Goal: Task Accomplishment & Management: Use online tool/utility

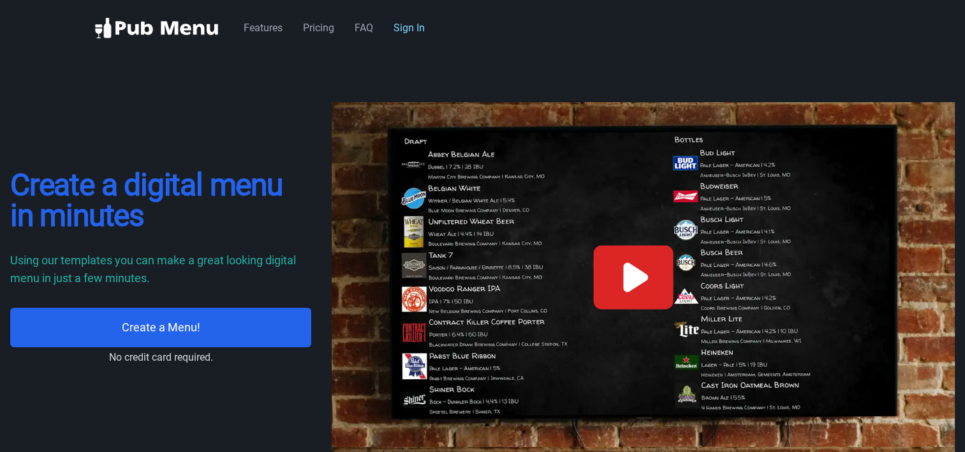
click at [408, 29] on link "Sign In" at bounding box center [409, 28] width 31 height 12
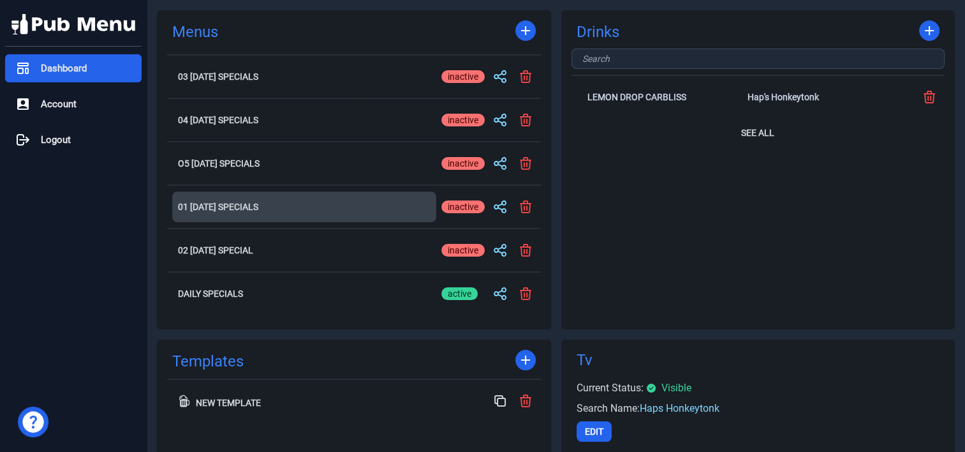
click at [226, 207] on h2 "01 [DATE] Specials" at bounding box center [304, 206] width 253 height 9
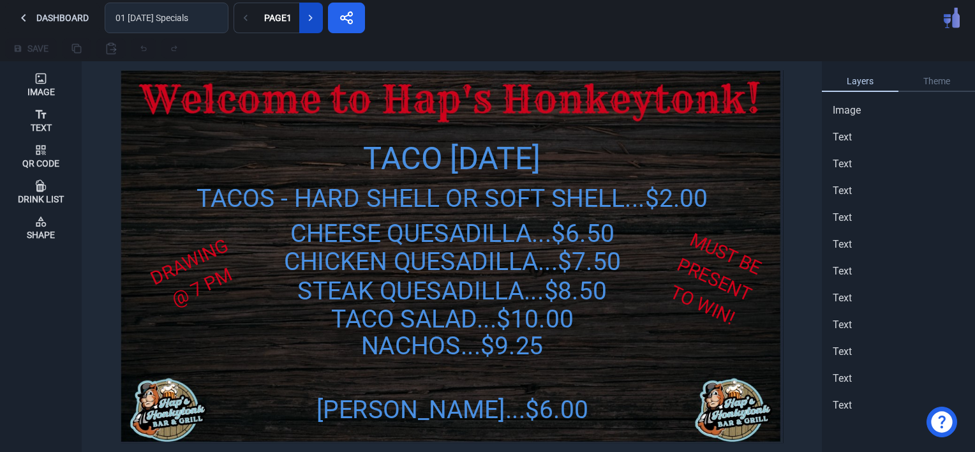
click at [306, 16] on icon at bounding box center [310, 17] width 13 height 13
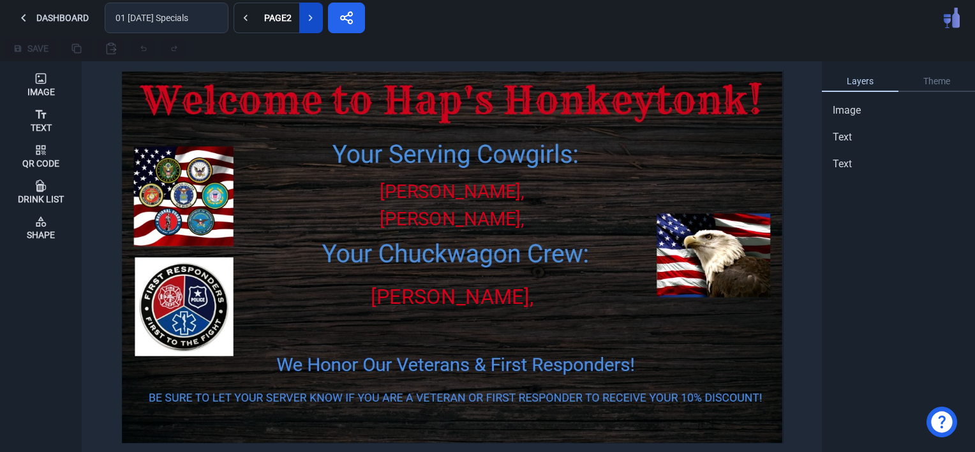
click at [311, 26] on button at bounding box center [311, 18] width 24 height 31
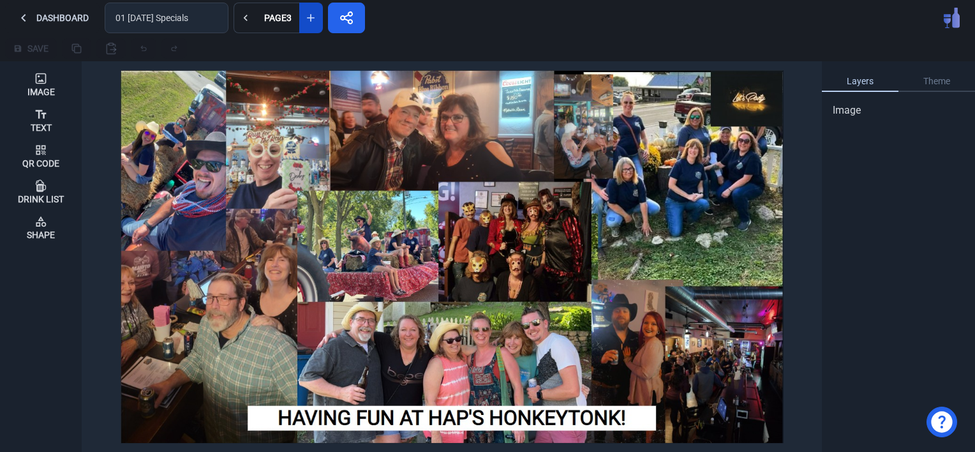
click at [311, 26] on button at bounding box center [311, 18] width 24 height 31
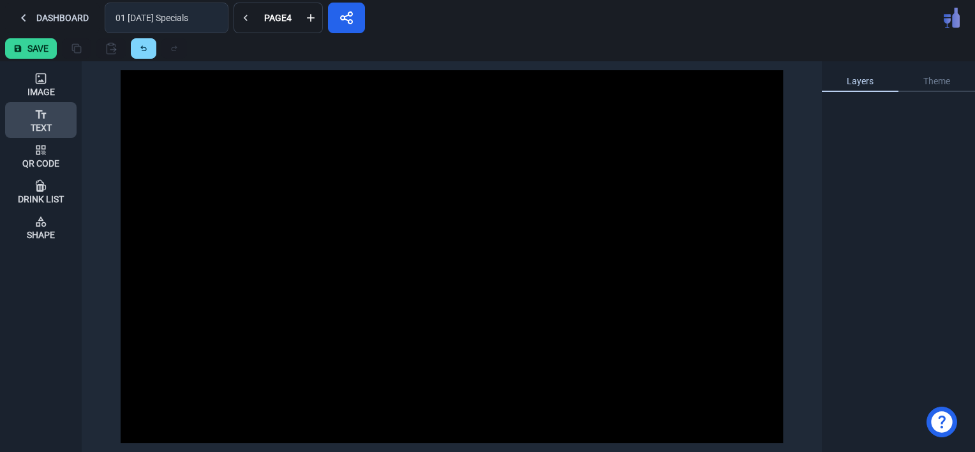
click at [48, 116] on div "Text" at bounding box center [41, 120] width 21 height 34
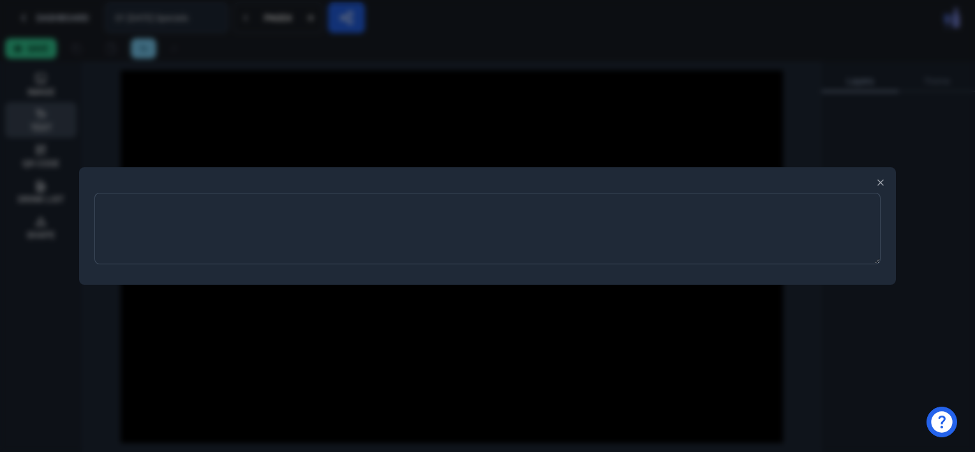
type textarea "m"
type textarea "MARK YOUR CALENDARS..."
click at [331, 353] on div at bounding box center [487, 226] width 975 height 452
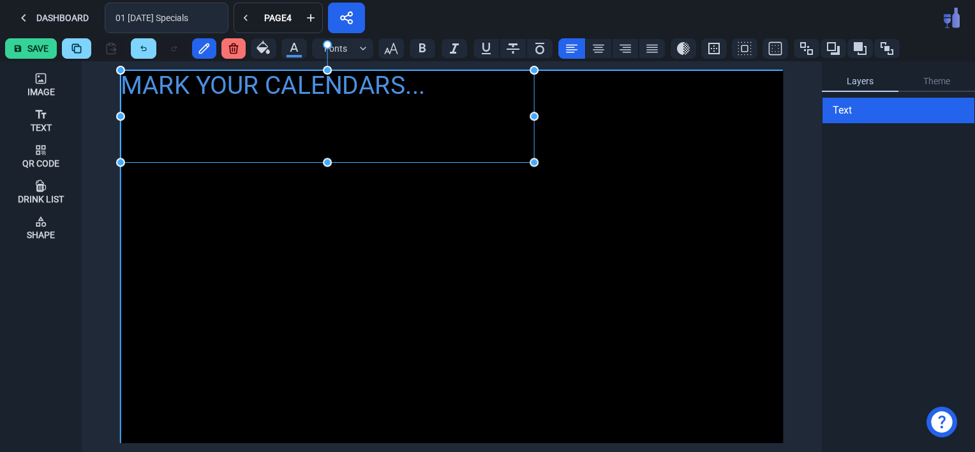
drag, startPoint x: 173, startPoint y: 90, endPoint x: 535, endPoint y: 161, distance: 368.7
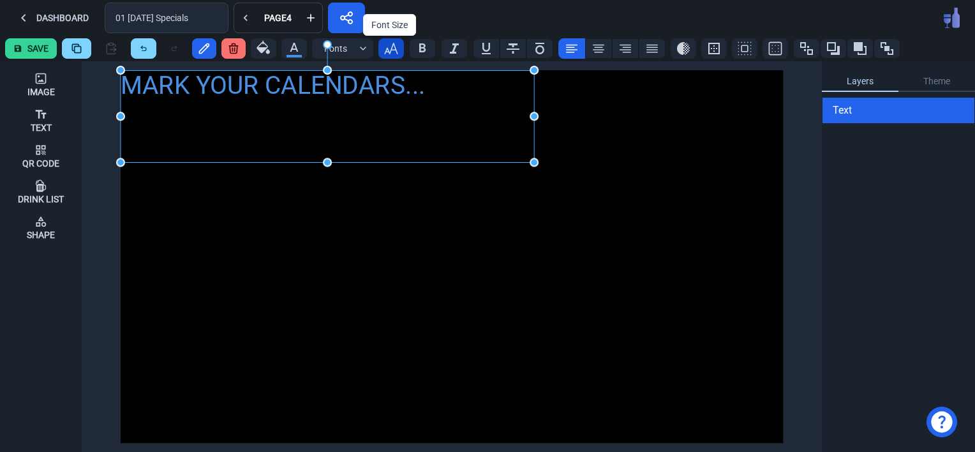
click at [389, 48] on icon "button" at bounding box center [390, 48] width 15 height 15
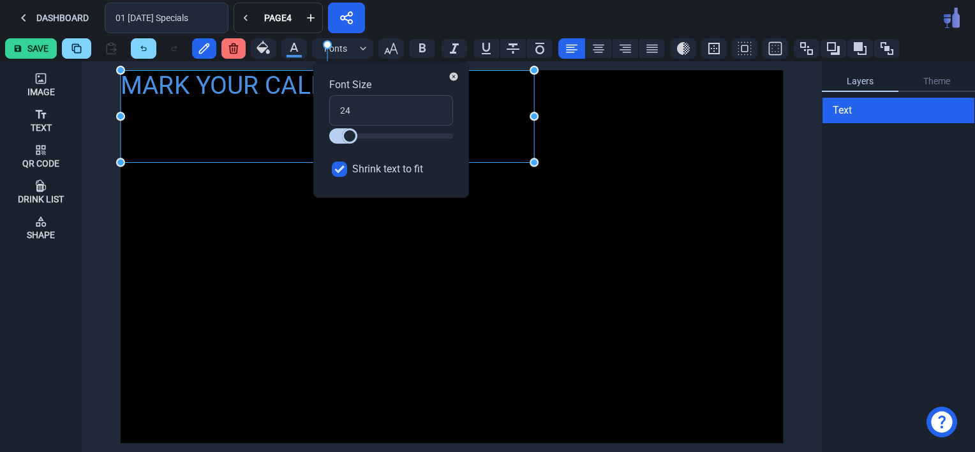
click at [340, 167] on input "Shrink text to fit" at bounding box center [339, 168] width 15 height 15
checkbox input "false"
click at [352, 113] on input "24" at bounding box center [391, 110] width 124 height 31
drag, startPoint x: 352, startPoint y: 106, endPoint x: 318, endPoint y: 113, distance: 34.5
click at [318, 113] on div "Font Size 24 Shrink text to fit" at bounding box center [391, 129] width 156 height 137
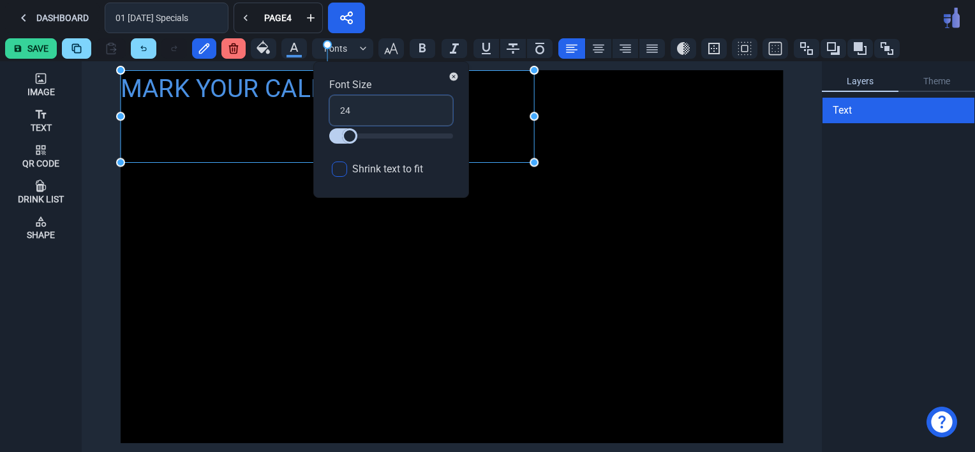
type input "3"
type input "30"
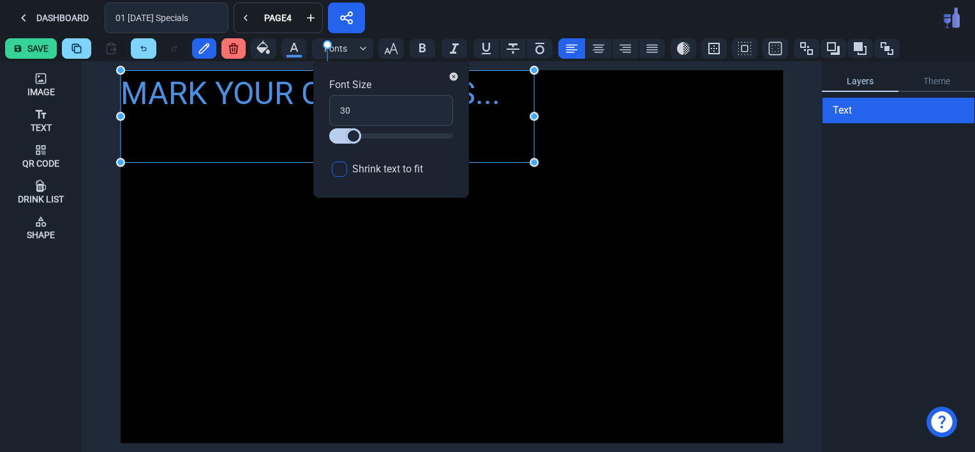
click at [496, 304] on div "MARK YOUR CALENDARS..." at bounding box center [452, 256] width 662 height 373
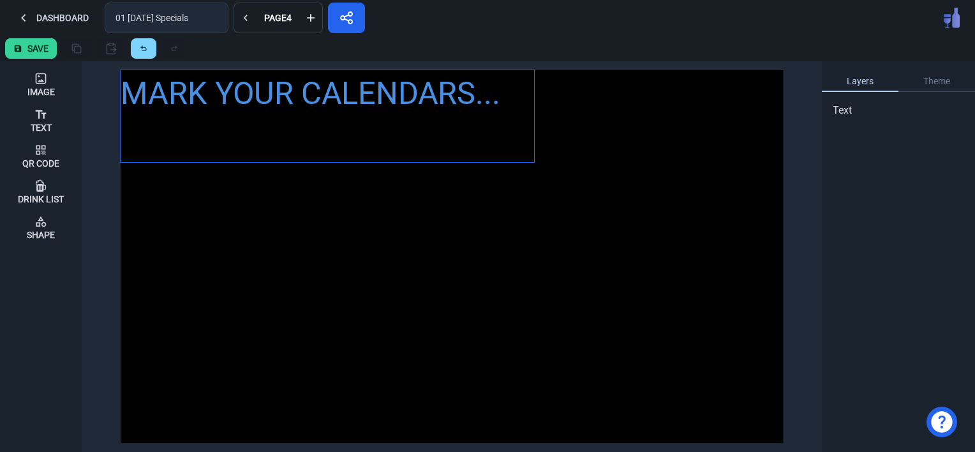
click at [214, 95] on div "MARK YOUR CALENDARS..." at bounding box center [327, 93] width 413 height 47
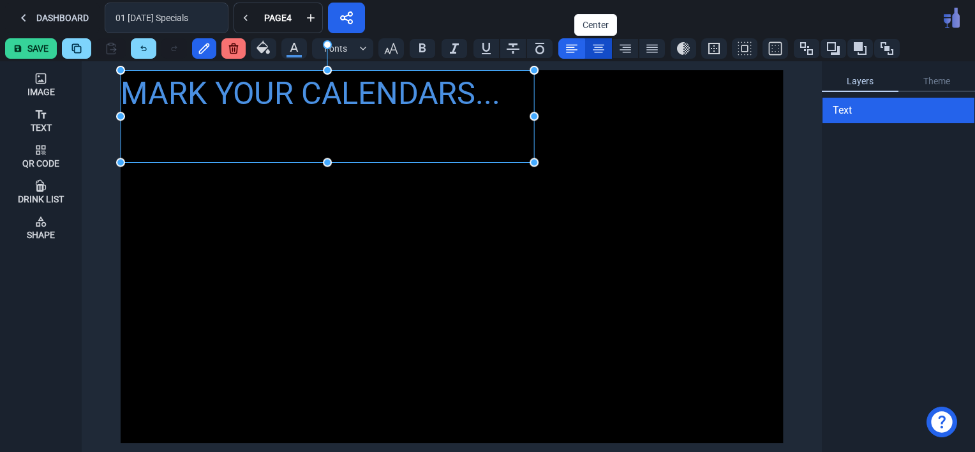
click at [595, 45] on icon at bounding box center [598, 49] width 11 height 8
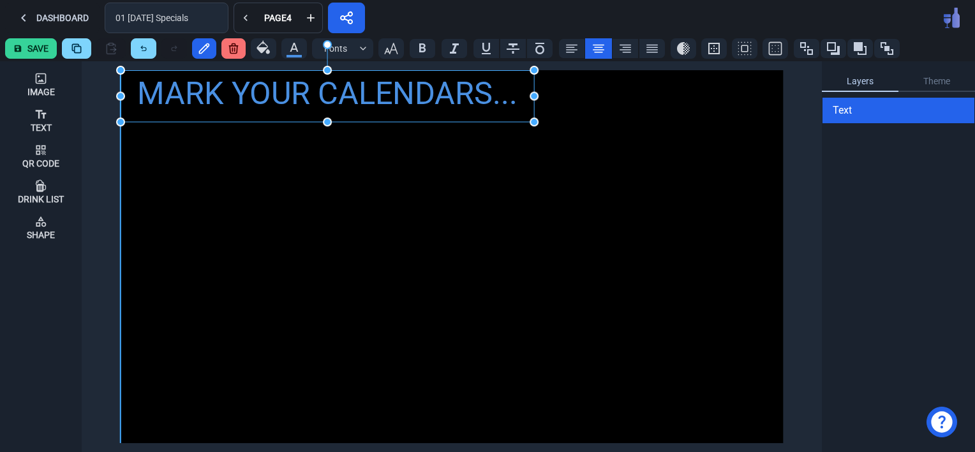
drag, startPoint x: 329, startPoint y: 165, endPoint x: 346, endPoint y: 125, distance: 44.0
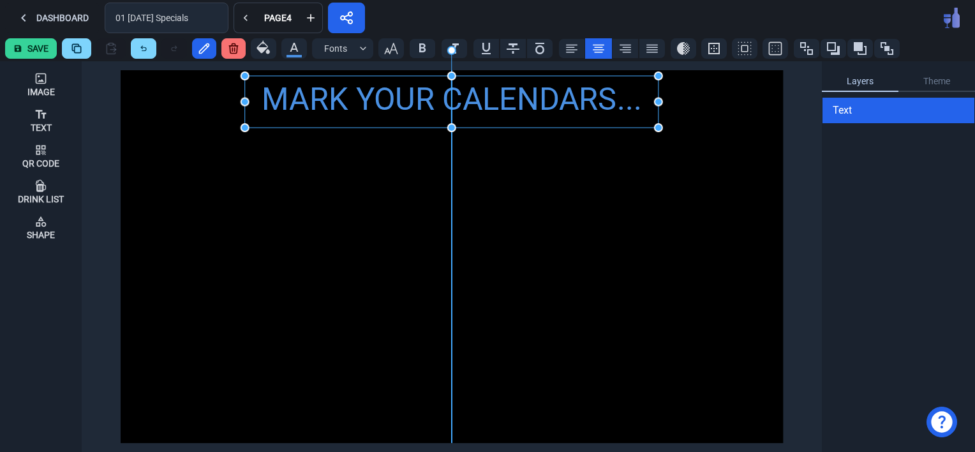
drag, startPoint x: 234, startPoint y: 91, endPoint x: 357, endPoint y: 97, distance: 123.3
click at [357, 97] on div "MARK YOUR CALENDARS..." at bounding box center [451, 99] width 413 height 47
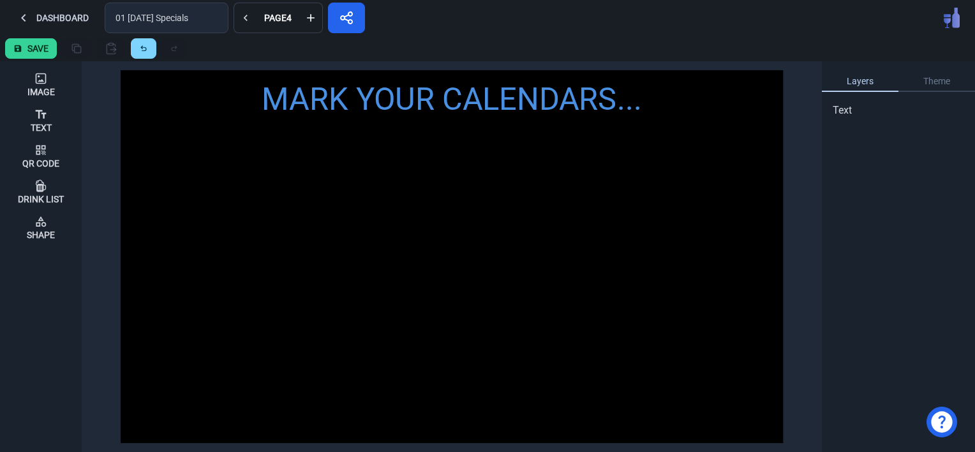
click at [313, 189] on div "MARK YOUR CALENDARS..." at bounding box center [452, 256] width 662 height 373
click at [31, 124] on div "Text" at bounding box center [41, 127] width 21 height 9
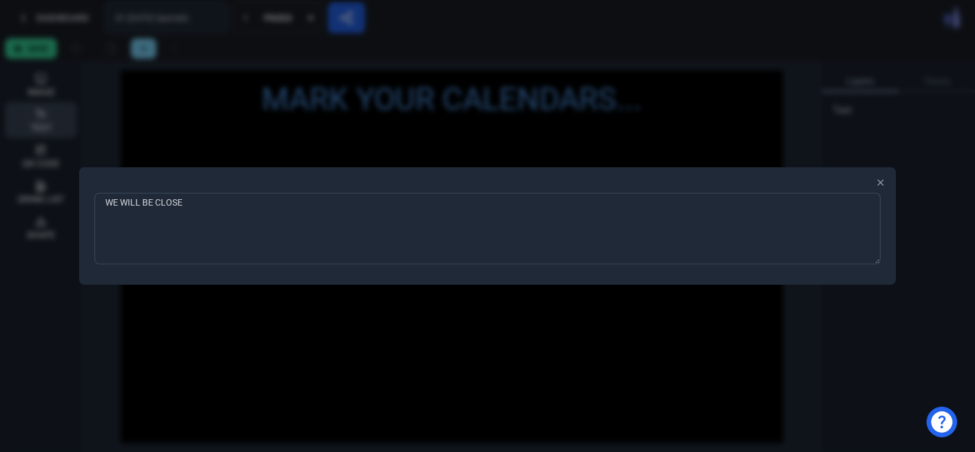
type textarea "WE WILL BE CLOSED"
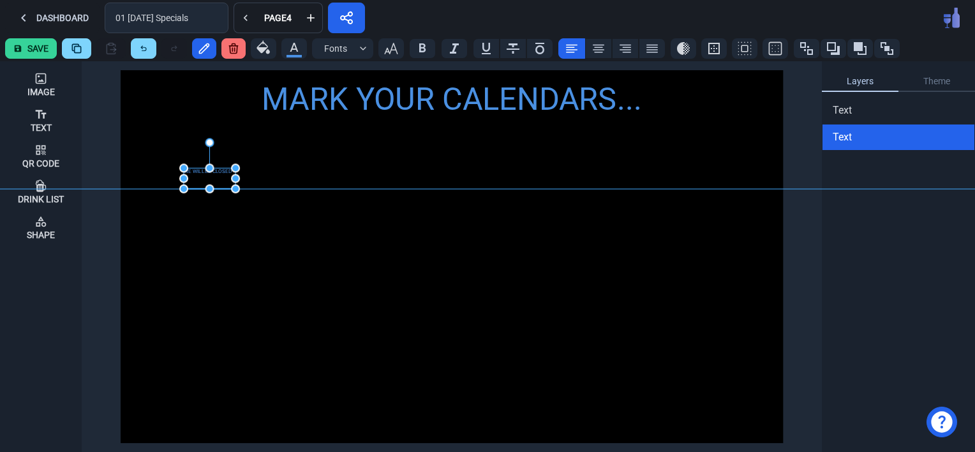
drag, startPoint x: 138, startPoint y: 80, endPoint x: 202, endPoint y: 183, distance: 121.1
click at [202, 183] on div "WE WILL BE CLOSED" at bounding box center [210, 178] width 52 height 20
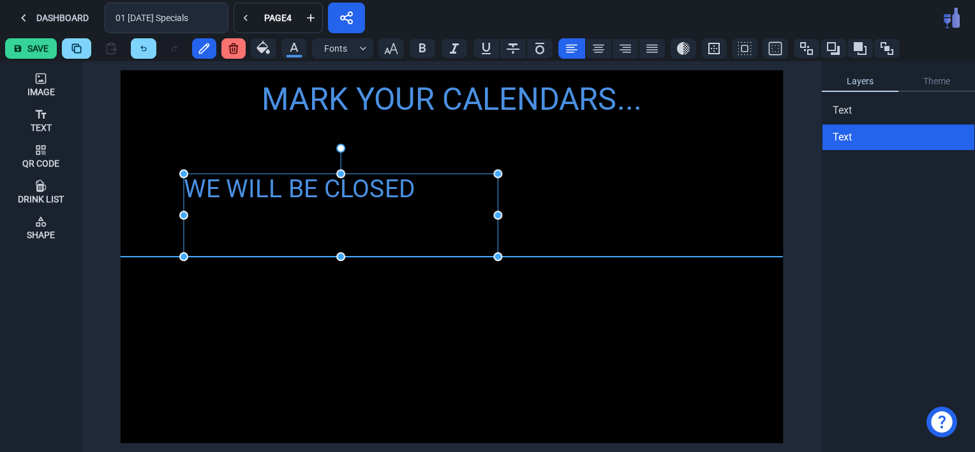
drag, startPoint x: 235, startPoint y: 195, endPoint x: 498, endPoint y: 255, distance: 269.1
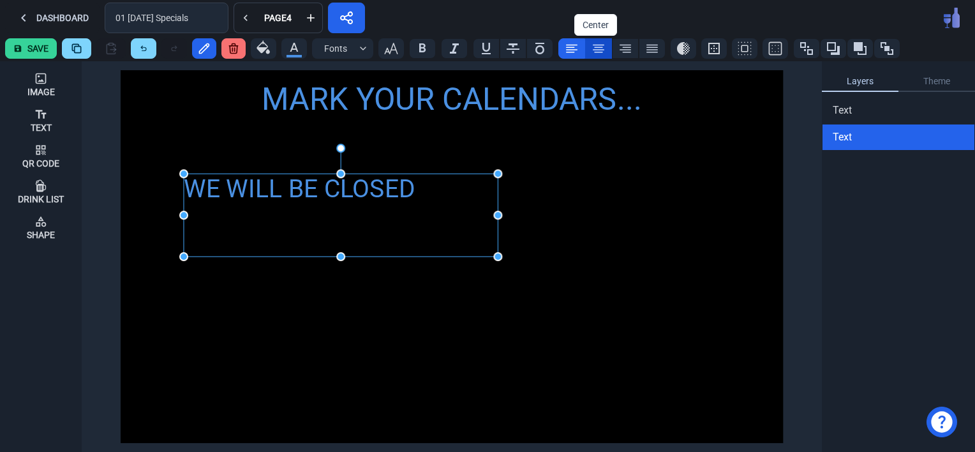
click at [593, 45] on icon at bounding box center [598, 48] width 15 height 15
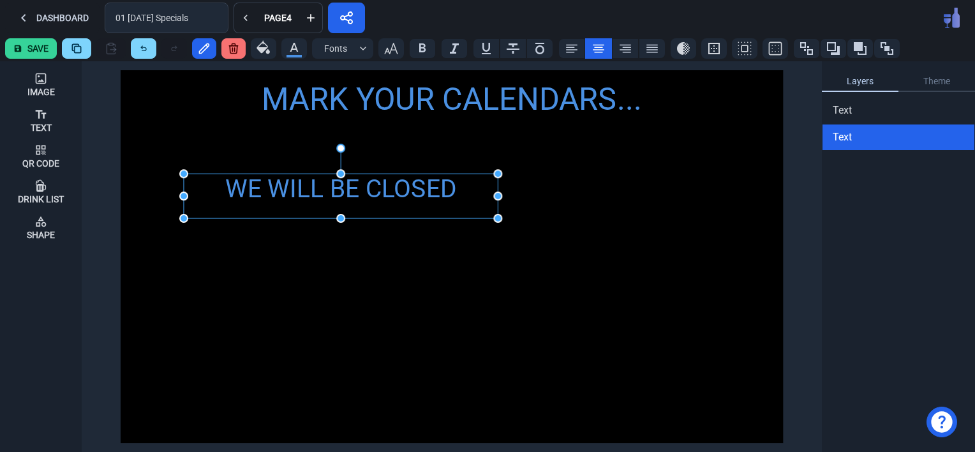
drag, startPoint x: 343, startPoint y: 258, endPoint x: 357, endPoint y: 221, distance: 40.4
click at [392, 49] on icon "button" at bounding box center [390, 48] width 13 height 11
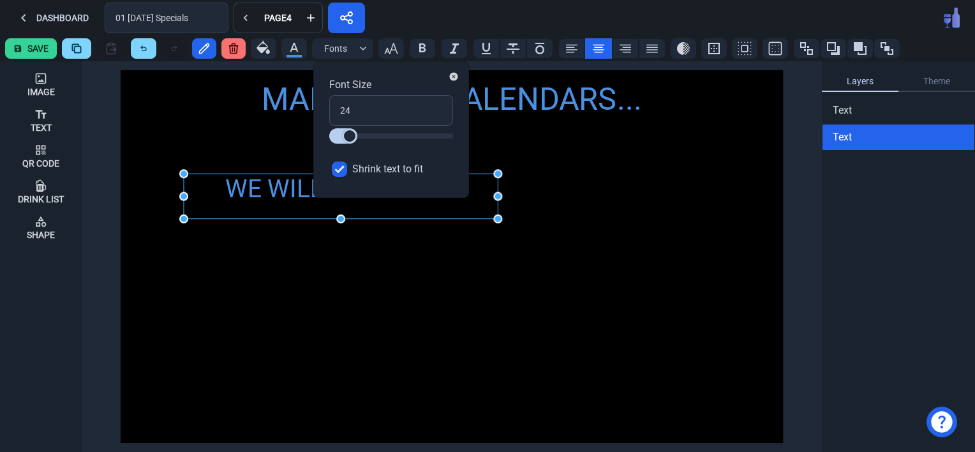
click at [337, 168] on input "Shrink text to fit" at bounding box center [339, 168] width 15 height 15
checkbox input "false"
click at [358, 109] on input "24" at bounding box center [391, 110] width 124 height 31
drag, startPoint x: 353, startPoint y: 114, endPoint x: 327, endPoint y: 110, distance: 27.2
click at [327, 110] on div "Font Size 24 Shrink text to fit" at bounding box center [391, 129] width 156 height 137
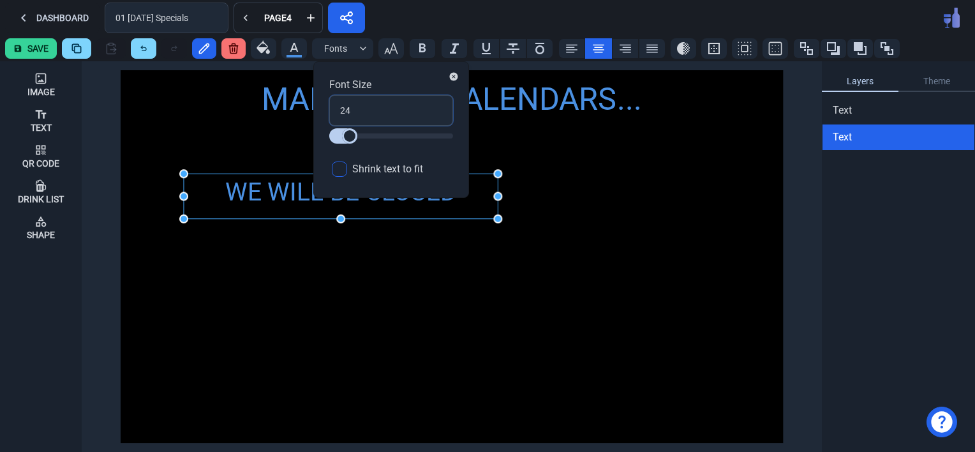
type input "3"
type input "36"
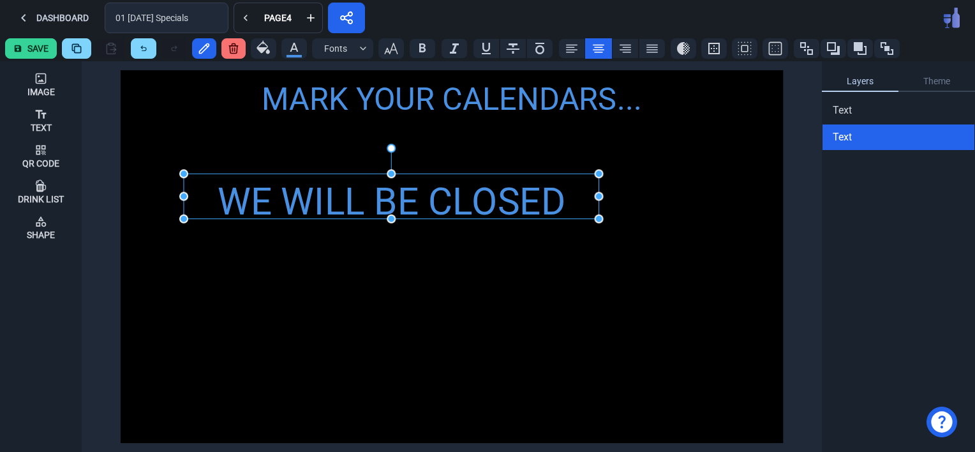
drag, startPoint x: 498, startPoint y: 197, endPoint x: 598, endPoint y: 196, distance: 100.8
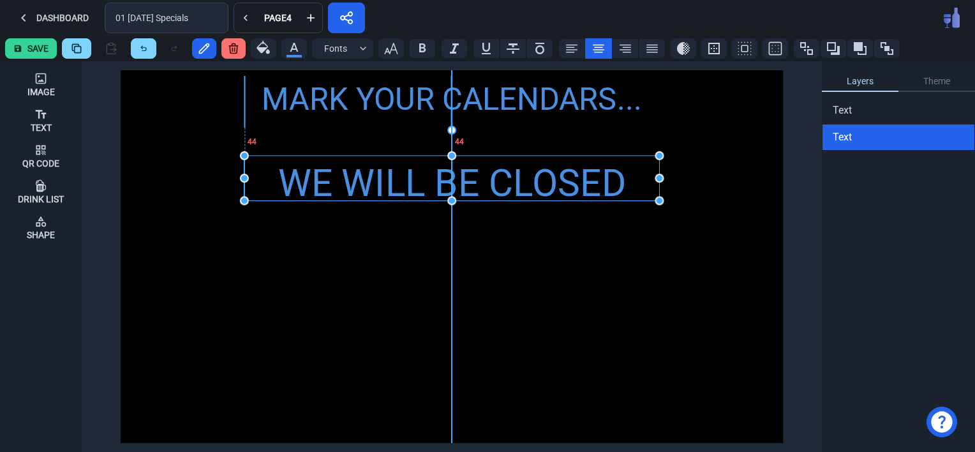
drag, startPoint x: 308, startPoint y: 193, endPoint x: 369, endPoint y: 175, distance: 63.2
click at [369, 175] on div "WE WILL BE CLOSED" at bounding box center [451, 184] width 415 height 56
drag, startPoint x: 453, startPoint y: 199, endPoint x: 454, endPoint y: 205, distance: 6.5
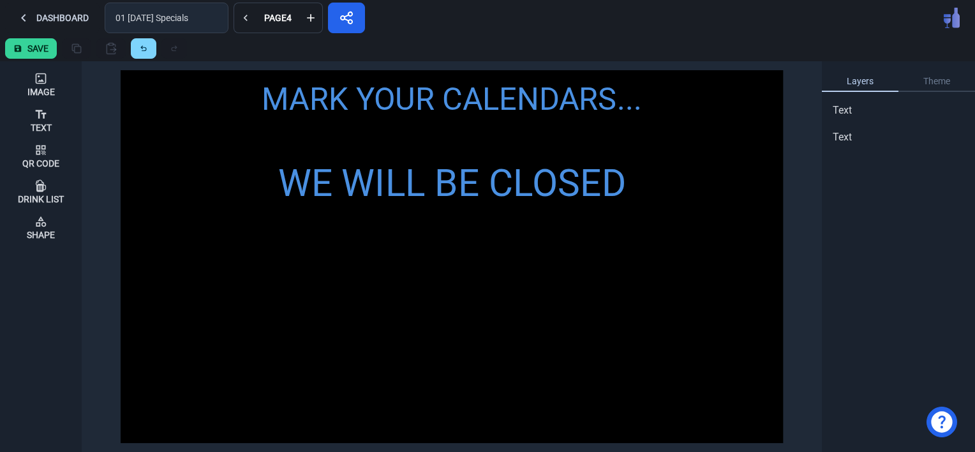
click at [437, 232] on div "MARK YOUR CALENDARS... WE WILL BE CLOSED" at bounding box center [452, 256] width 662 height 373
click at [38, 124] on div "Text" at bounding box center [41, 127] width 21 height 9
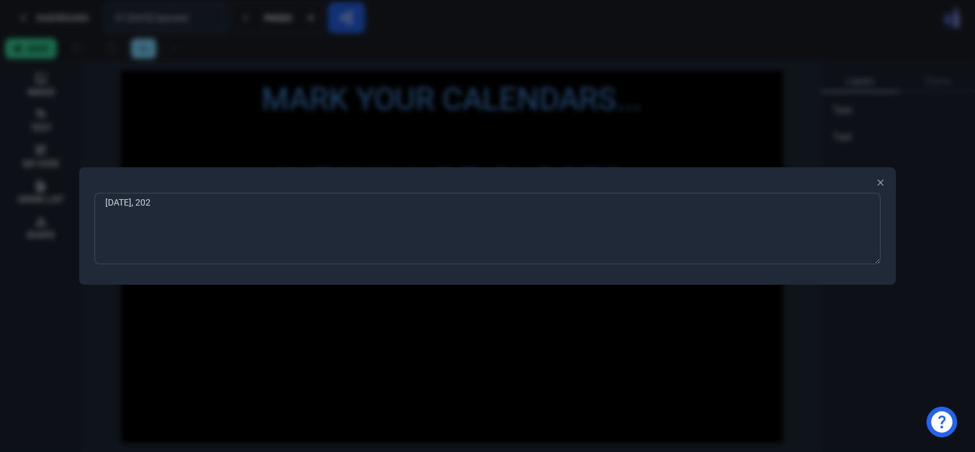
type textarea "[DATE]"
click at [249, 363] on div at bounding box center [487, 226] width 975 height 452
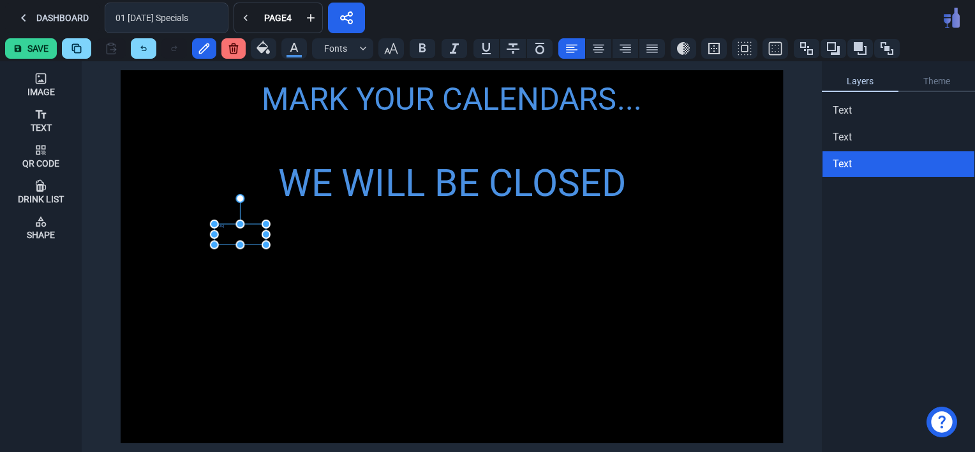
drag, startPoint x: 134, startPoint y: 81, endPoint x: 228, endPoint y: 235, distance: 180.1
click at [228, 235] on div "[DATE]" at bounding box center [240, 234] width 52 height 20
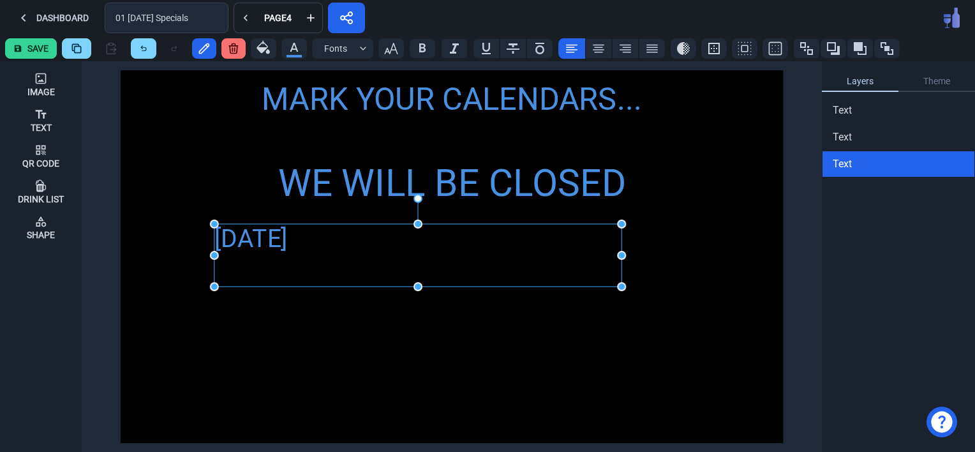
drag, startPoint x: 265, startPoint y: 244, endPoint x: 620, endPoint y: 286, distance: 357.9
click at [593, 47] on icon at bounding box center [598, 49] width 11 height 8
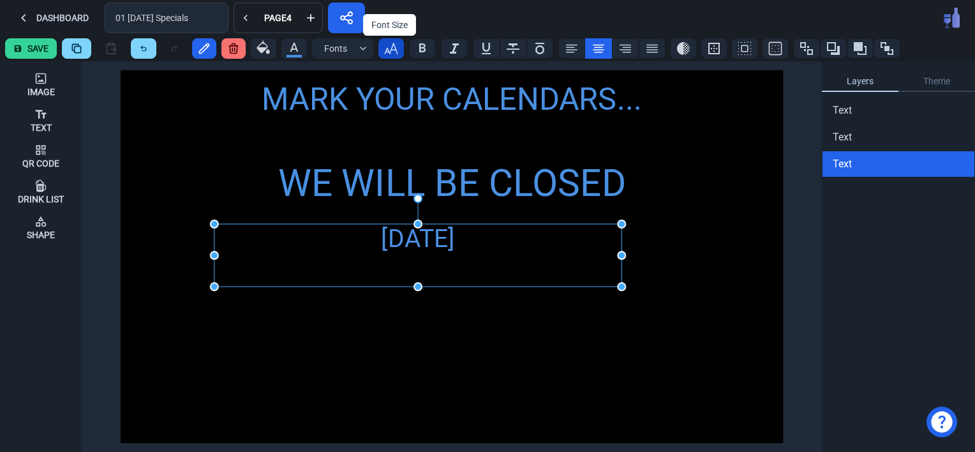
click at [389, 52] on icon "button" at bounding box center [390, 48] width 13 height 11
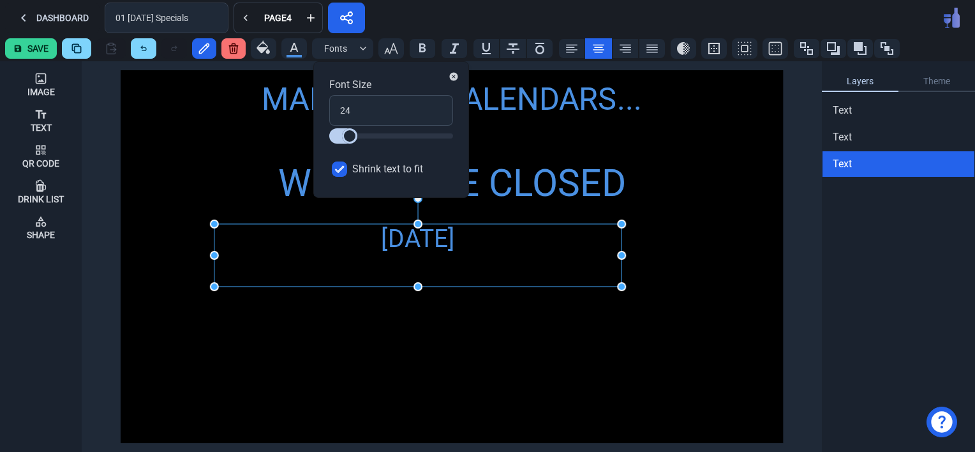
click at [338, 170] on input "Shrink text to fit" at bounding box center [339, 168] width 15 height 15
checkbox input "false"
drag, startPoint x: 355, startPoint y: 113, endPoint x: 330, endPoint y: 110, distance: 25.1
click at [330, 110] on input "24" at bounding box center [391, 110] width 124 height 31
type input "3"
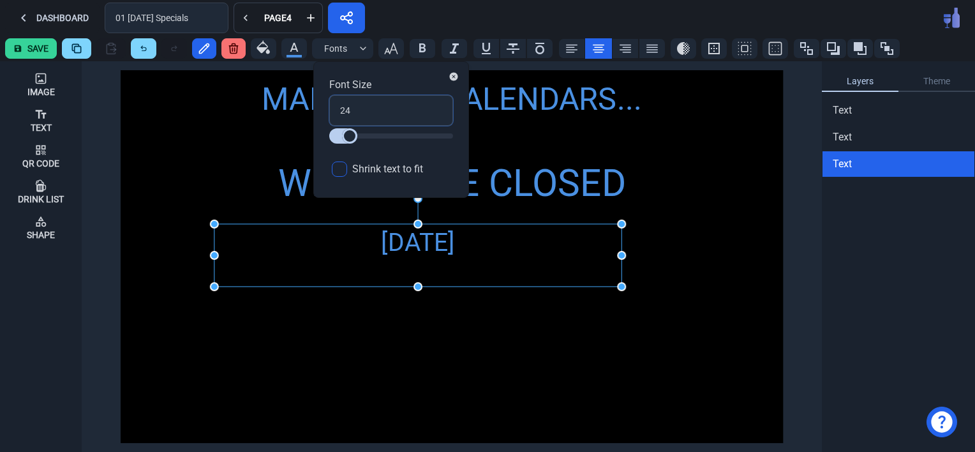
type input "3"
type input "36"
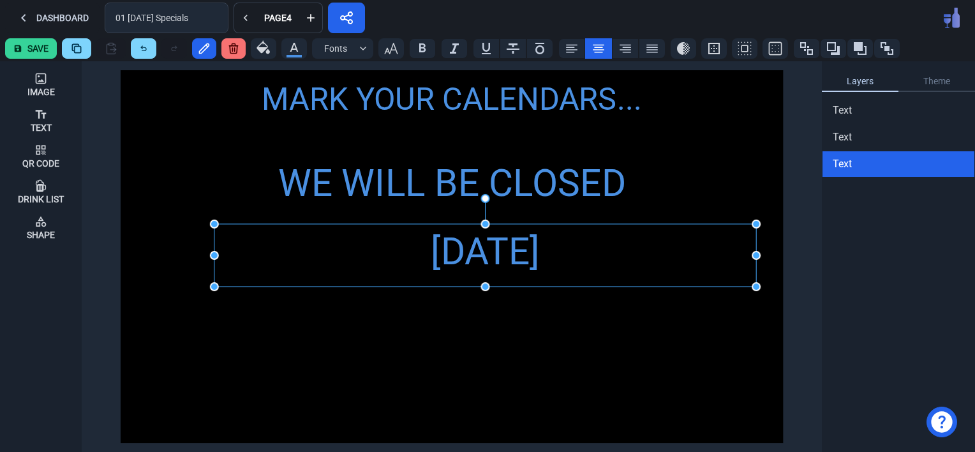
drag, startPoint x: 623, startPoint y: 258, endPoint x: 757, endPoint y: 228, distance: 137.9
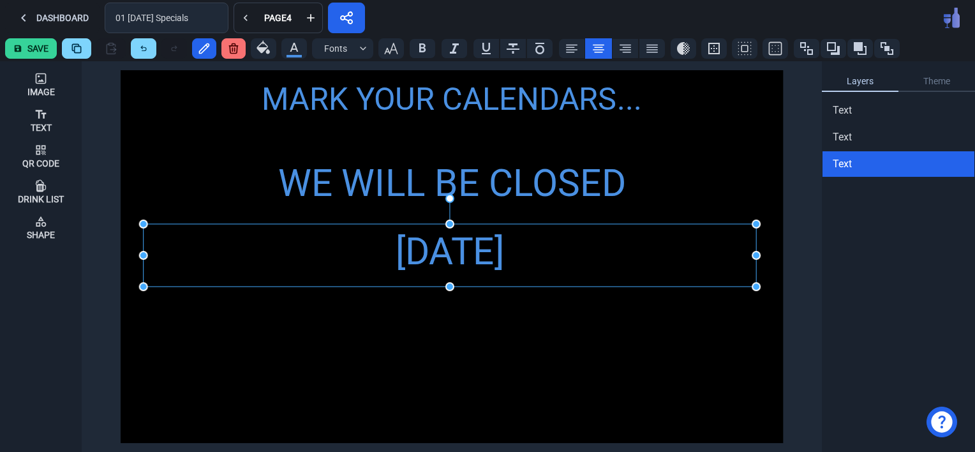
drag, startPoint x: 212, startPoint y: 255, endPoint x: 142, endPoint y: 256, distance: 70.8
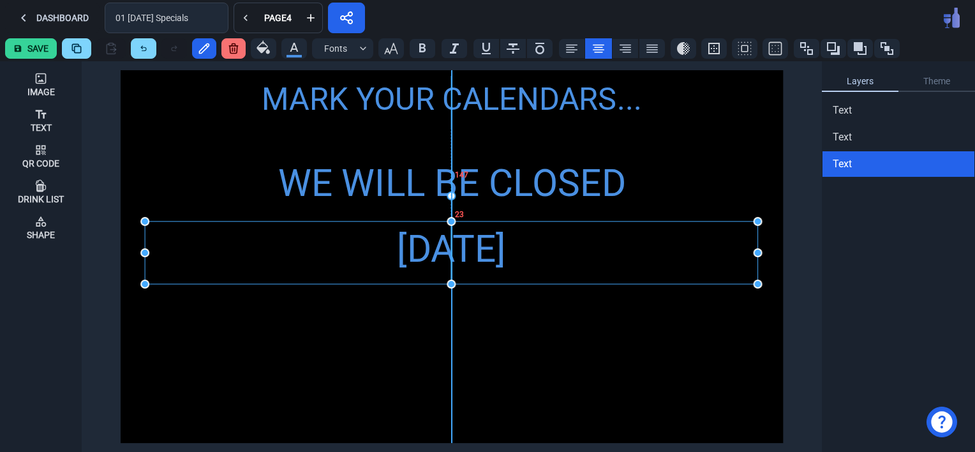
click at [403, 244] on div "[DATE]" at bounding box center [451, 249] width 612 height 56
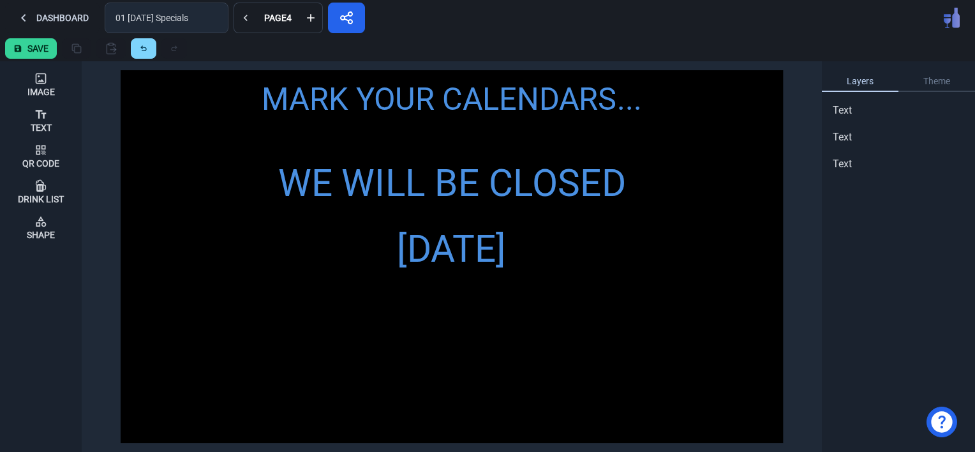
click at [441, 344] on div "MARK YOUR CALENDARS... WE WILL BE CLOSED [DATE]" at bounding box center [452, 256] width 662 height 373
click at [36, 123] on div "Text" at bounding box center [41, 127] width 21 height 9
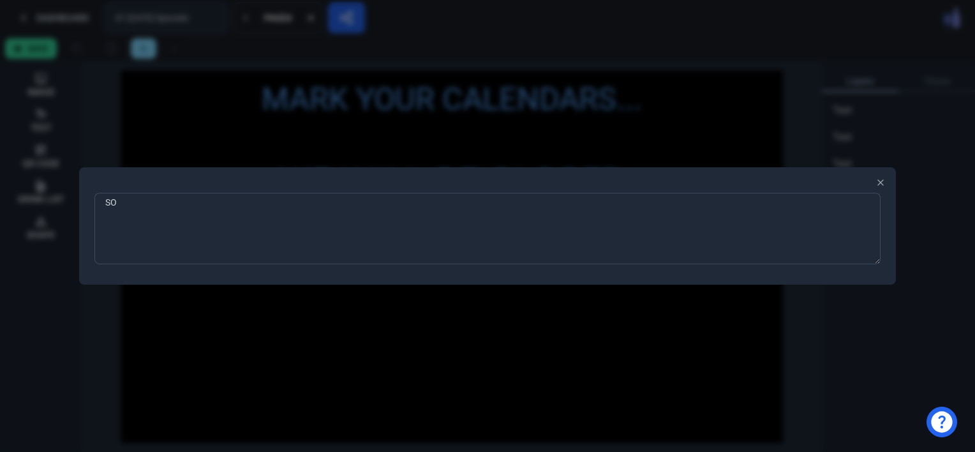
type textarea "S"
type textarea "TO CELEBRATE OUR DAUGHTER'S WEDDING!"
click at [264, 364] on div at bounding box center [487, 226] width 975 height 452
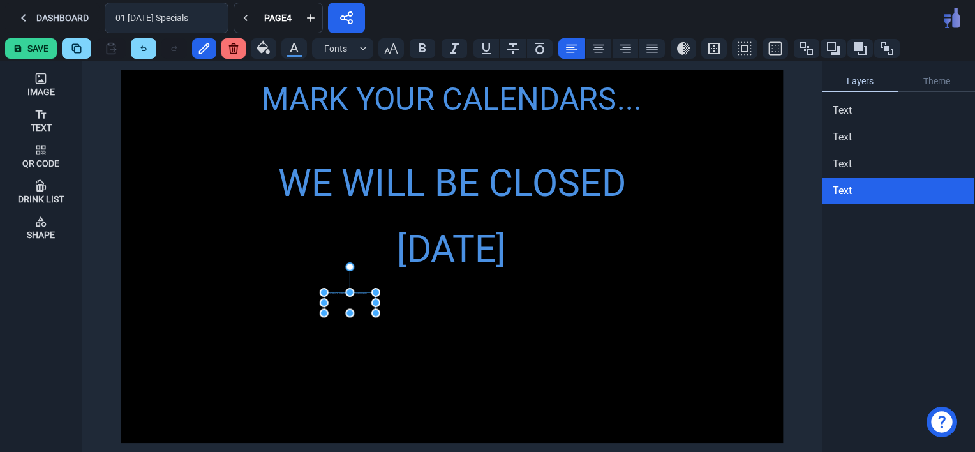
drag, startPoint x: 147, startPoint y: 79, endPoint x: 355, endPoint y: 304, distance: 306.1
click at [355, 304] on div "TO CELEBRATE OUR DAUGHTER'S WEDDING!" at bounding box center [350, 302] width 52 height 20
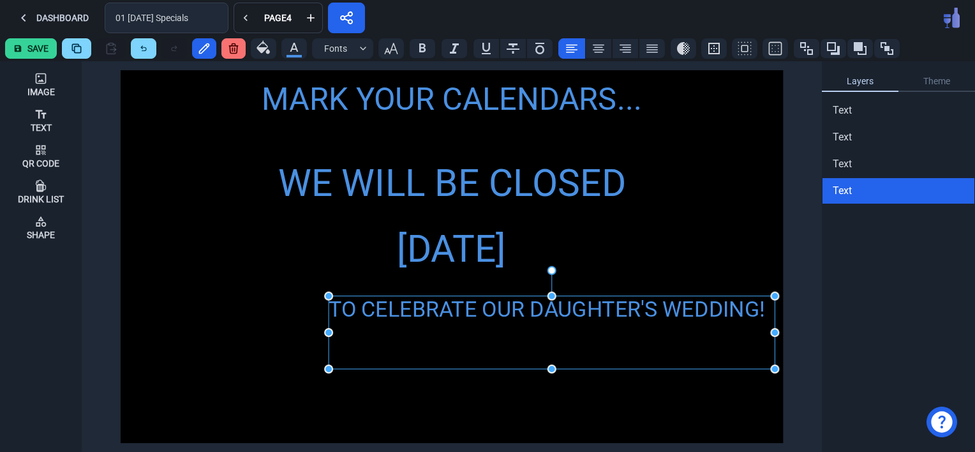
drag, startPoint x: 382, startPoint y: 317, endPoint x: 776, endPoint y: 369, distance: 397.8
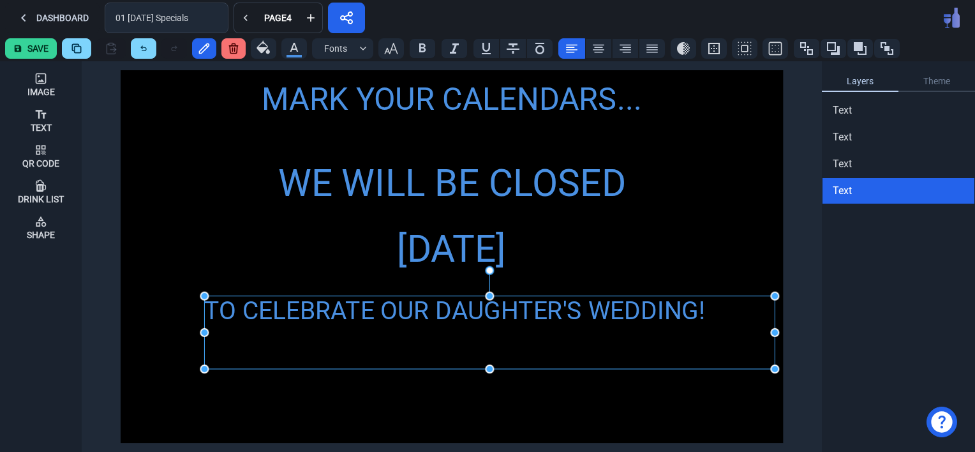
drag, startPoint x: 327, startPoint y: 332, endPoint x: 202, endPoint y: 340, distance: 124.7
click at [595, 49] on icon at bounding box center [598, 49] width 11 height 8
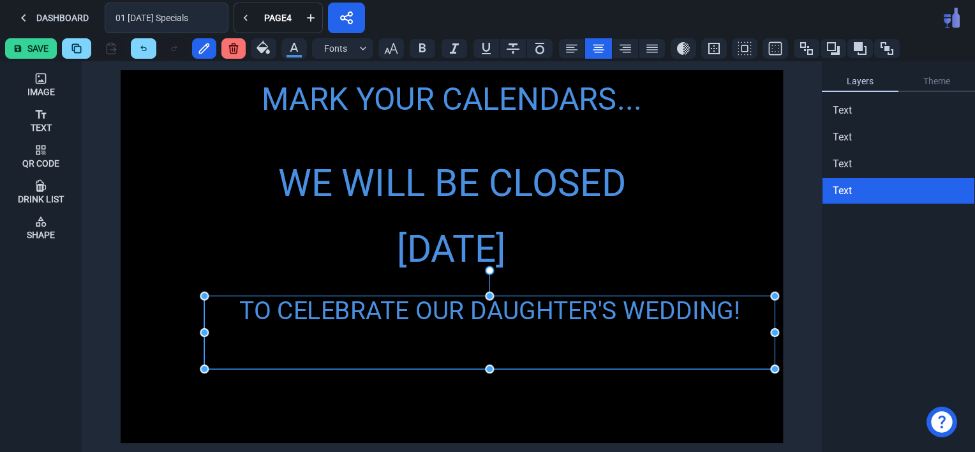
click at [575, 313] on div "TO CELEBRATE OUR DAUGHTER'S WEDDING!" at bounding box center [489, 332] width 570 height 73
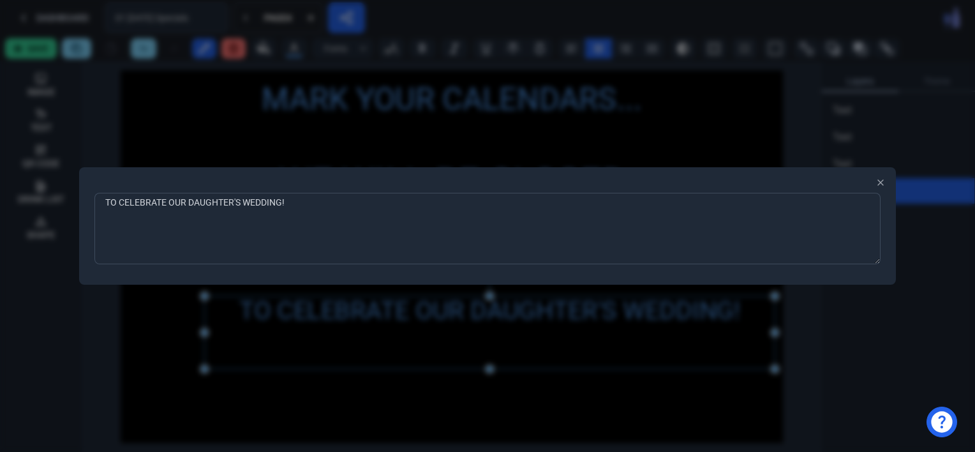
click at [315, 209] on textarea "TO CELEBRATE OUR DAUGHTER'S WEDDING!" at bounding box center [487, 228] width 786 height 71
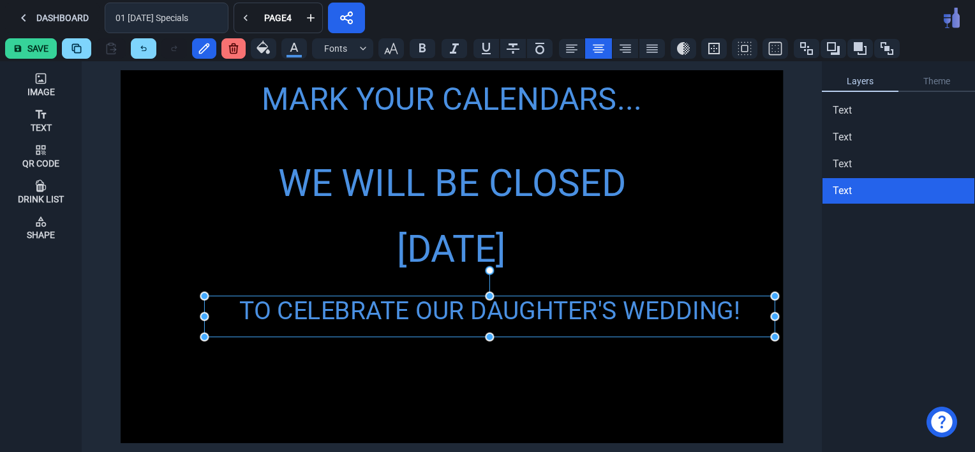
drag, startPoint x: 490, startPoint y: 371, endPoint x: 486, endPoint y: 340, distance: 31.6
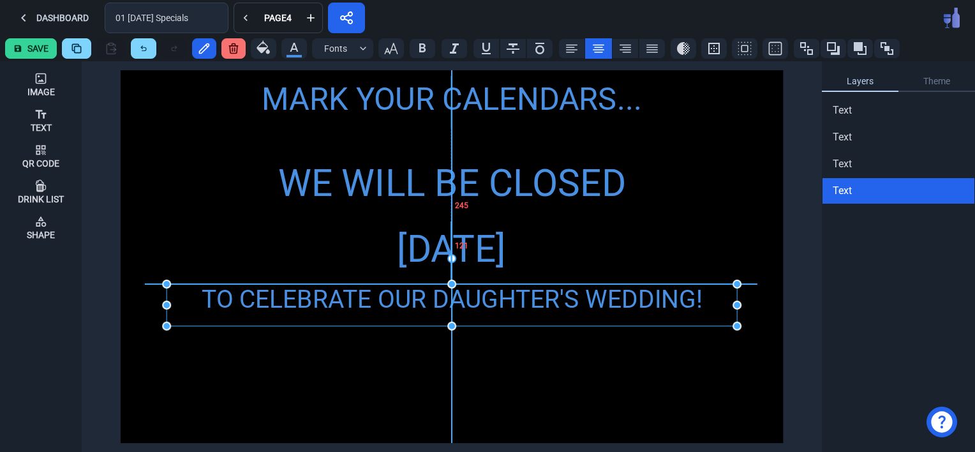
drag, startPoint x: 526, startPoint y: 313, endPoint x: 488, endPoint y: 304, distance: 38.7
click at [488, 304] on div "TO CELEBRATE OUR DAUGHTER'S WEDDING!" at bounding box center [452, 305] width 570 height 42
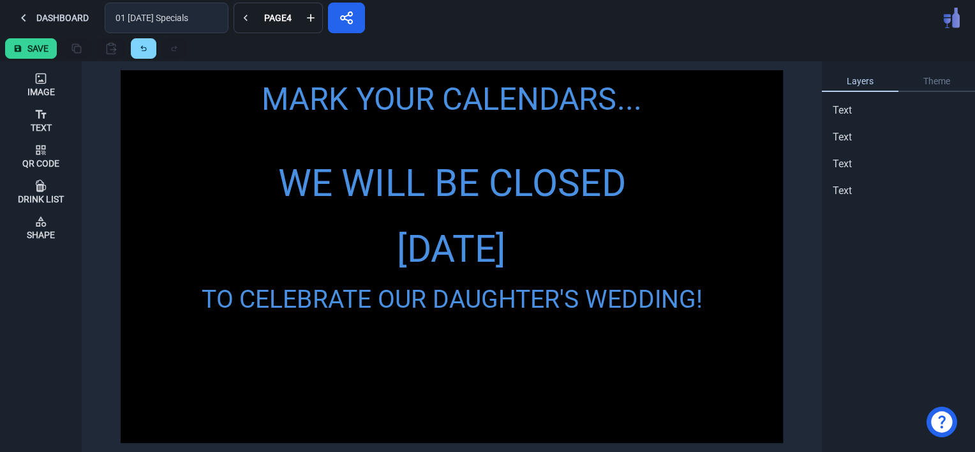
click at [451, 417] on div "MARK YOUR CALENDARS... WE WILL BE CLOSED [DATE] TO CELEBRATE OUR DAUGHTER'S WED…" at bounding box center [452, 256] width 662 height 373
click at [41, 114] on icon at bounding box center [40, 114] width 13 height 13
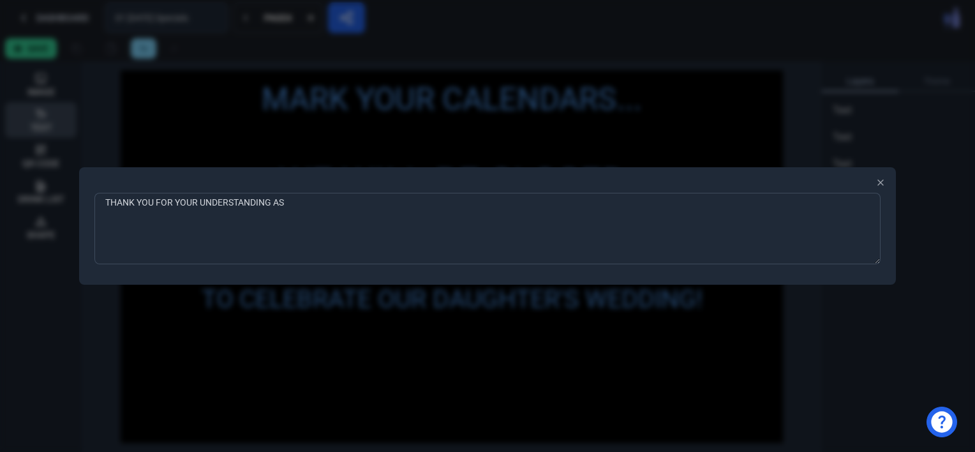
type textarea "THANK YOU FOR YOUR UNDERSTANDING AS"
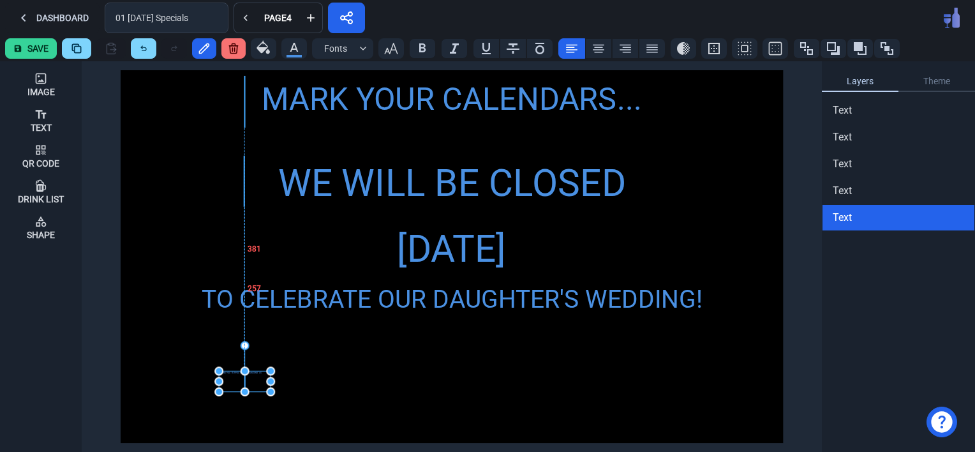
drag, startPoint x: 131, startPoint y: 82, endPoint x: 231, endPoint y: 382, distance: 316.6
click at [231, 382] on div "THANK YOU FOR YOUR UNDERSTANDING AS" at bounding box center [245, 381] width 52 height 20
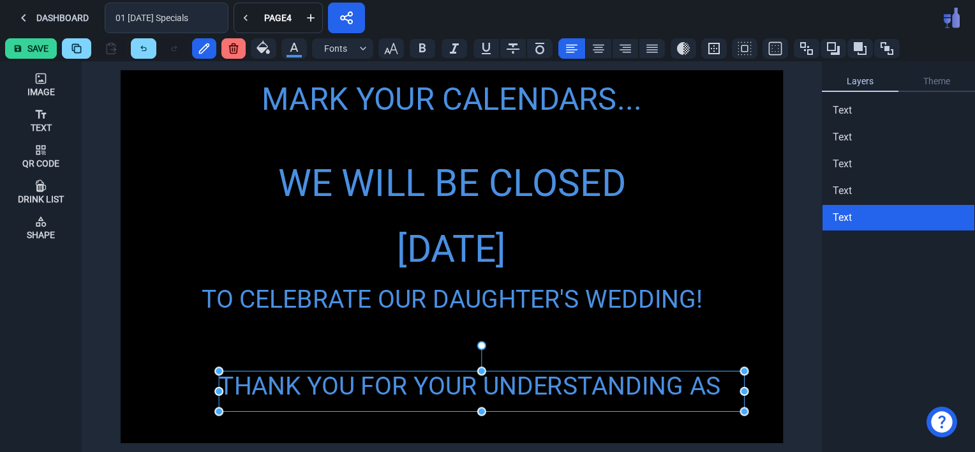
drag, startPoint x: 272, startPoint y: 391, endPoint x: 745, endPoint y: 411, distance: 473.8
click at [596, 50] on icon at bounding box center [598, 48] width 15 height 15
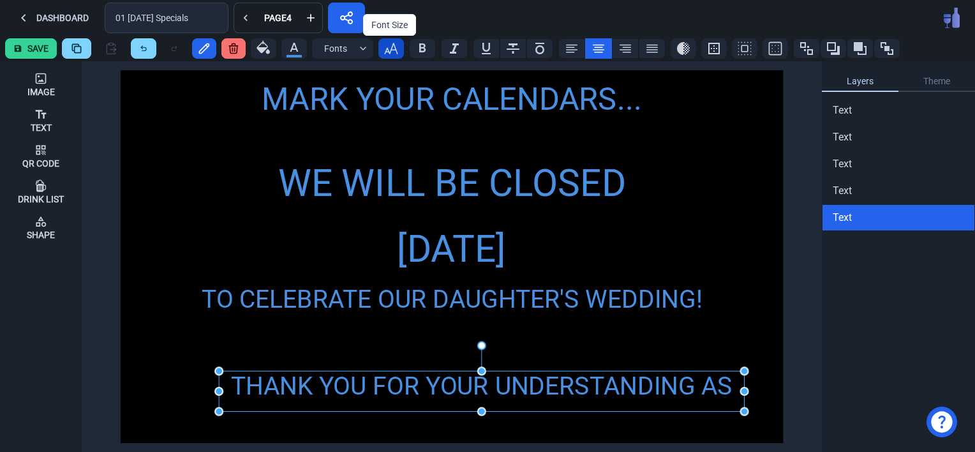
click at [386, 54] on icon "button" at bounding box center [390, 48] width 15 height 15
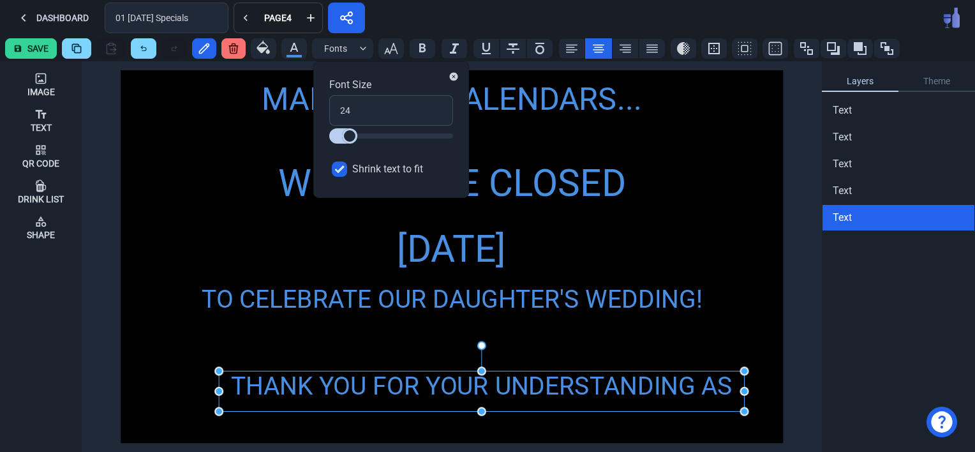
click at [343, 170] on input "Shrink text to fit" at bounding box center [339, 168] width 15 height 15
checkbox input "false"
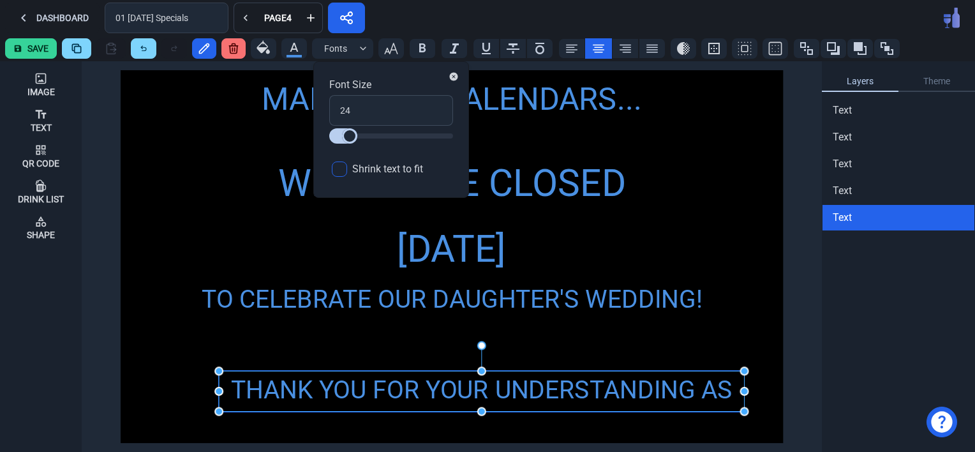
click at [405, 393] on div "THANK YOU FOR YOUR UNDERSTANDING AS" at bounding box center [481, 389] width 525 height 37
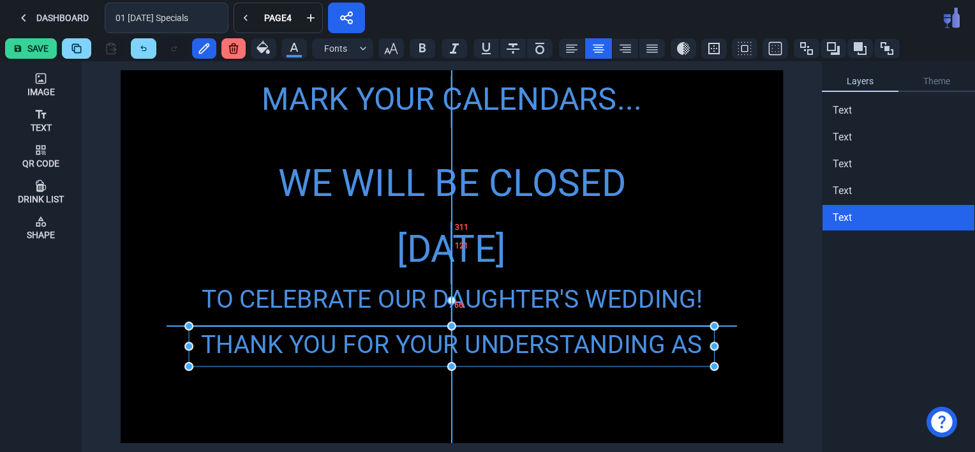
drag, startPoint x: 398, startPoint y: 392, endPoint x: 368, endPoint y: 348, distance: 53.3
click at [368, 348] on div "THANK YOU FOR YOUR UNDERSTANDING AS" at bounding box center [451, 344] width 525 height 37
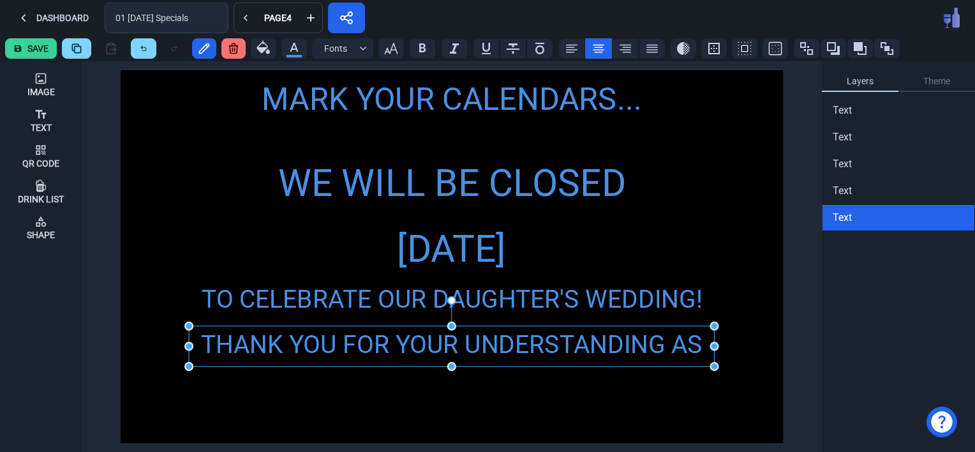
drag, startPoint x: 429, startPoint y: 436, endPoint x: 430, endPoint y: 422, distance: 13.5
click at [430, 422] on div "MARK YOUR CALENDARS... WE WILL BE CLOSED [DATE] TO CELEBRATE OUR DAUGHTER'S WED…" at bounding box center [452, 256] width 662 height 373
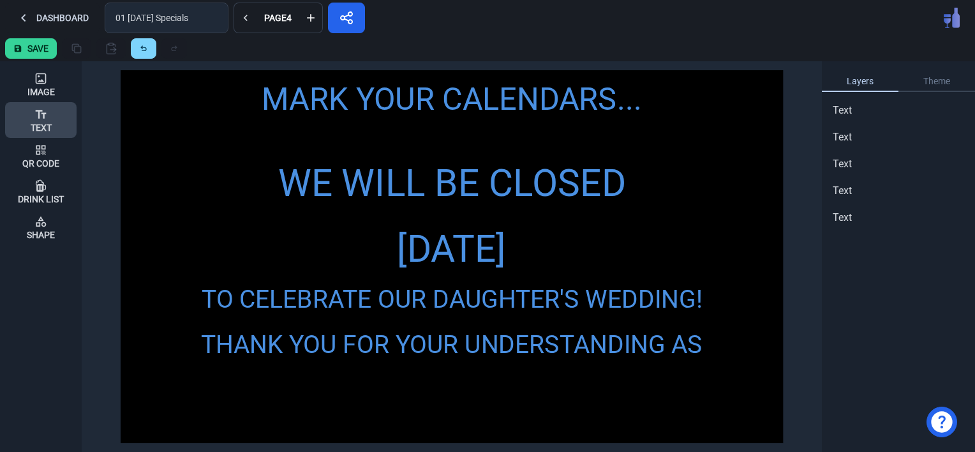
click at [38, 124] on div "Text" at bounding box center [41, 127] width 21 height 9
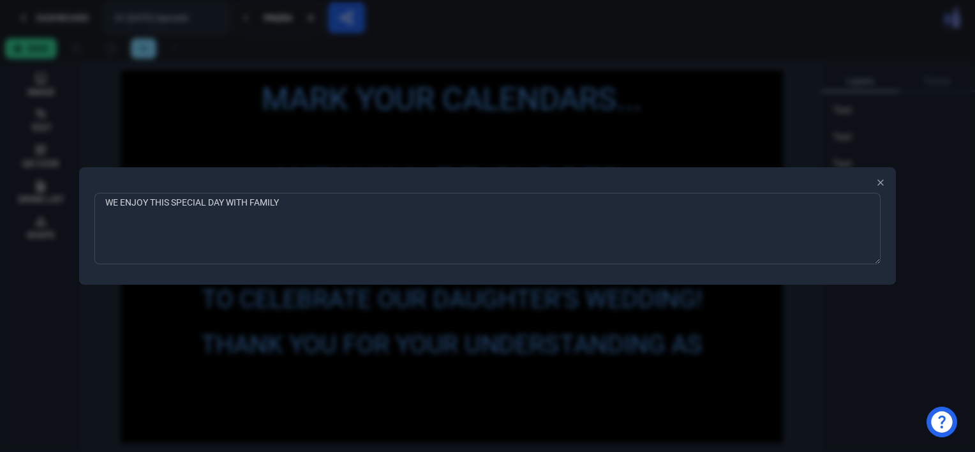
type textarea "WE ENJOY THIS SPECIAL DAY WITH FAMILY!"
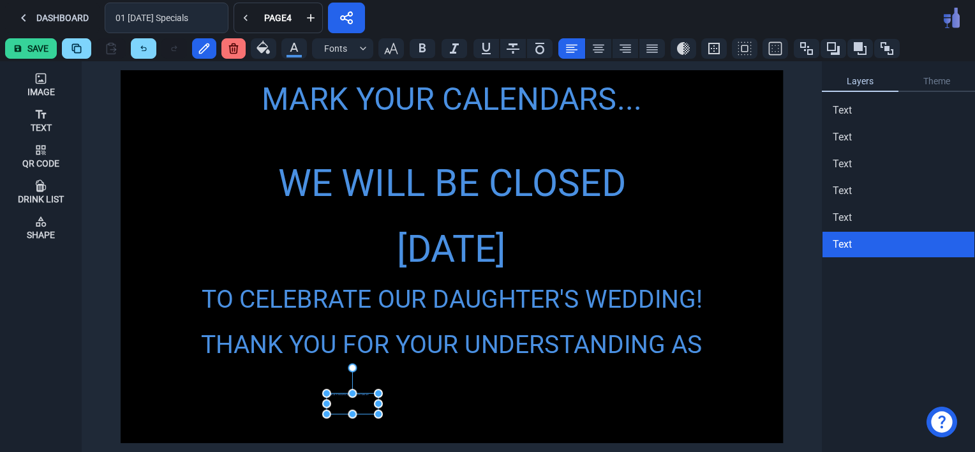
drag, startPoint x: 133, startPoint y: 73, endPoint x: 339, endPoint y: 392, distance: 380.3
click at [339, 393] on div "WE ENJOY THIS SPECIAL DAY WITH FAMILY!" at bounding box center [353, 403] width 52 height 20
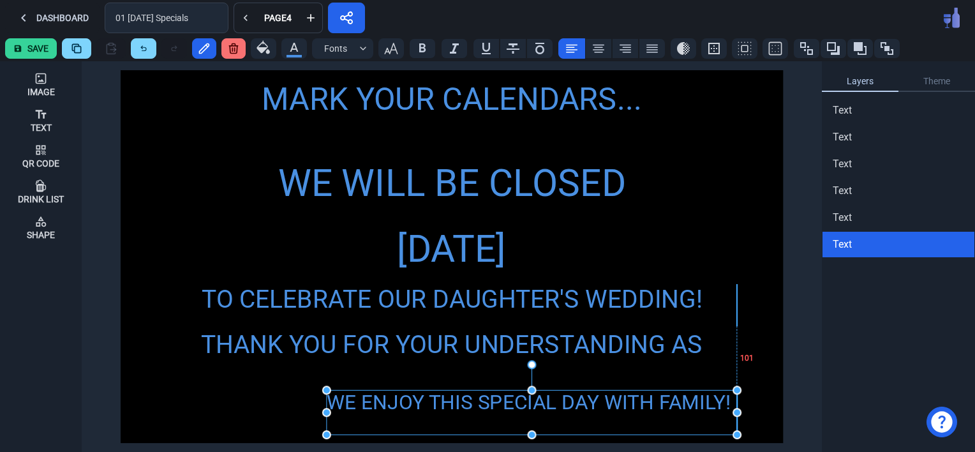
drag, startPoint x: 378, startPoint y: 413, endPoint x: 735, endPoint y: 436, distance: 358.0
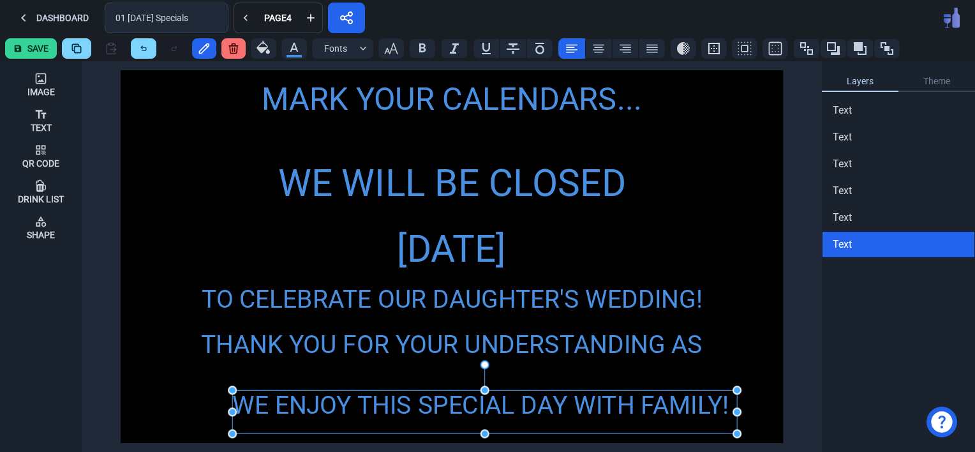
drag, startPoint x: 327, startPoint y: 413, endPoint x: 232, endPoint y: 397, distance: 95.9
click at [596, 47] on icon at bounding box center [598, 49] width 11 height 8
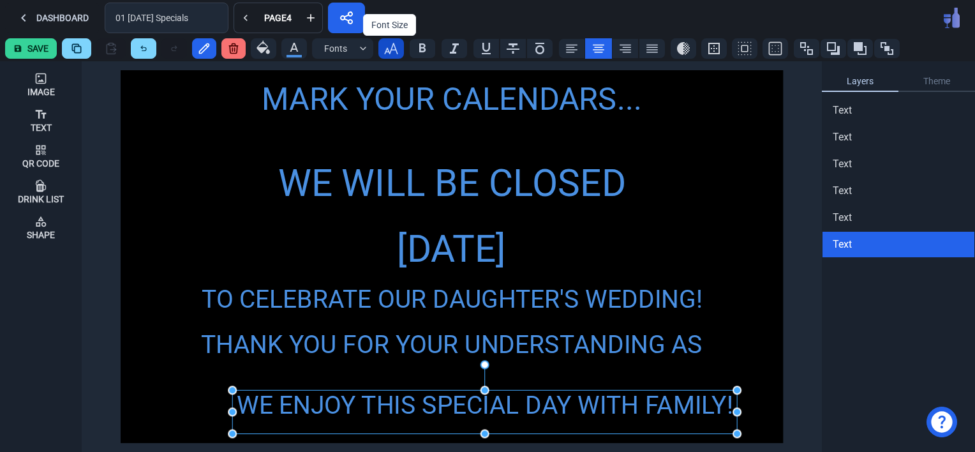
click at [385, 52] on icon "button" at bounding box center [390, 48] width 15 height 15
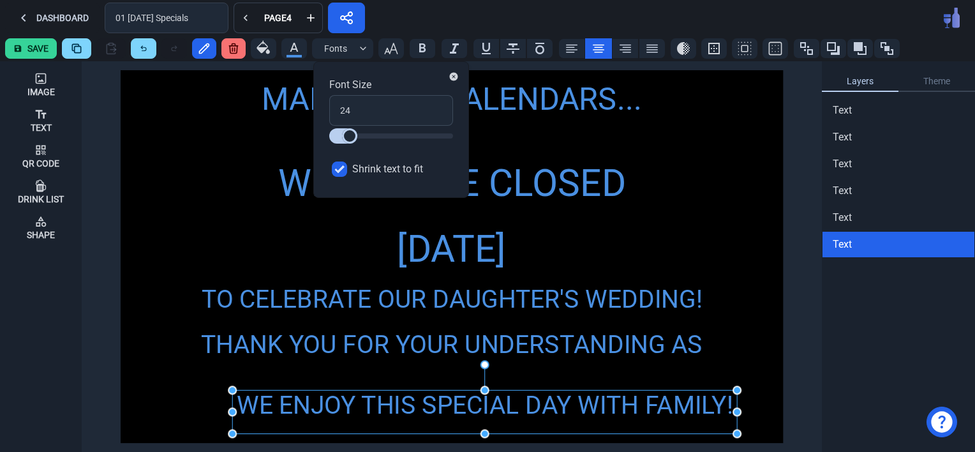
click at [340, 168] on input "Shrink text to fit" at bounding box center [339, 168] width 15 height 15
checkbox input "false"
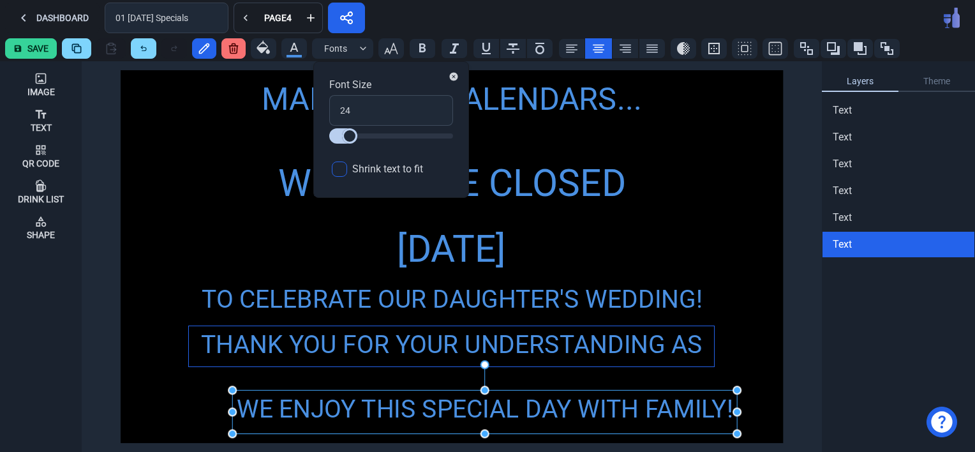
click at [351, 348] on div "THANK YOU FOR YOUR UNDERSTANDING AS" at bounding box center [451, 344] width 525 height 37
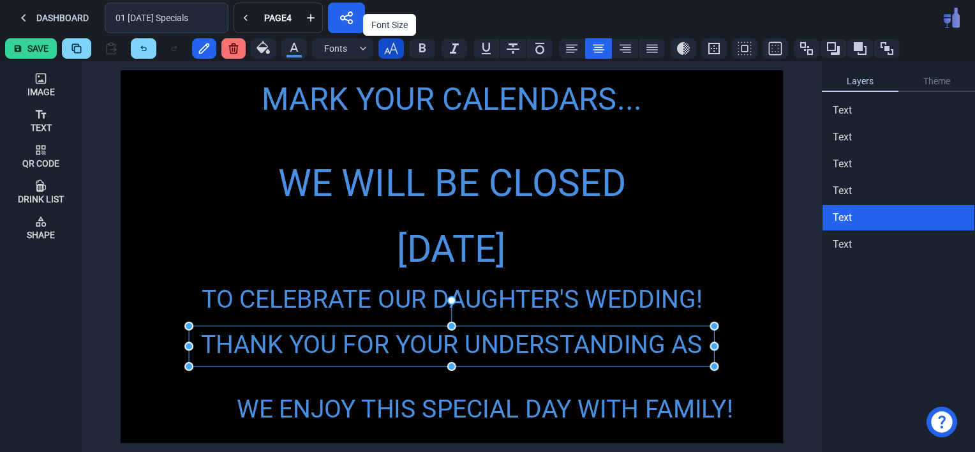
click at [392, 50] on icon "button" at bounding box center [390, 48] width 15 height 15
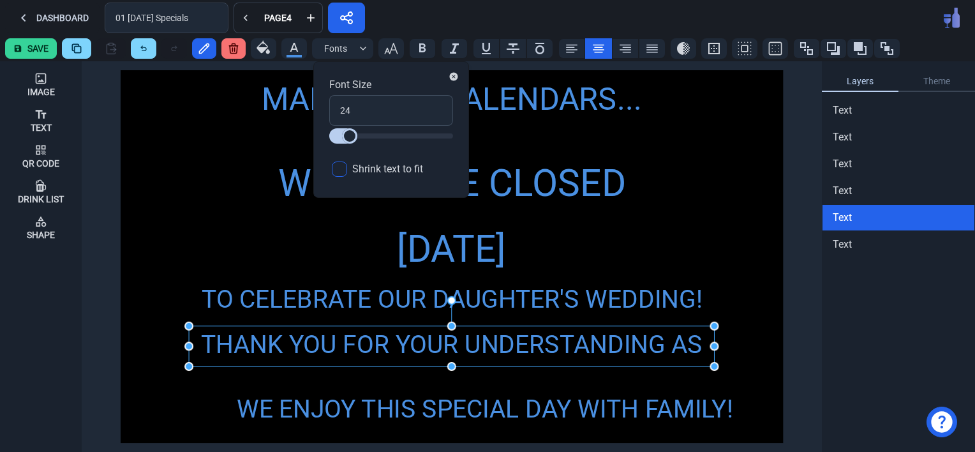
click at [526, 387] on div "MARK YOUR CALENDARS... WE WILL BE CLOSED [DATE] TO CELEBRATE OUR DAUGHTER'S WED…" at bounding box center [452, 256] width 662 height 373
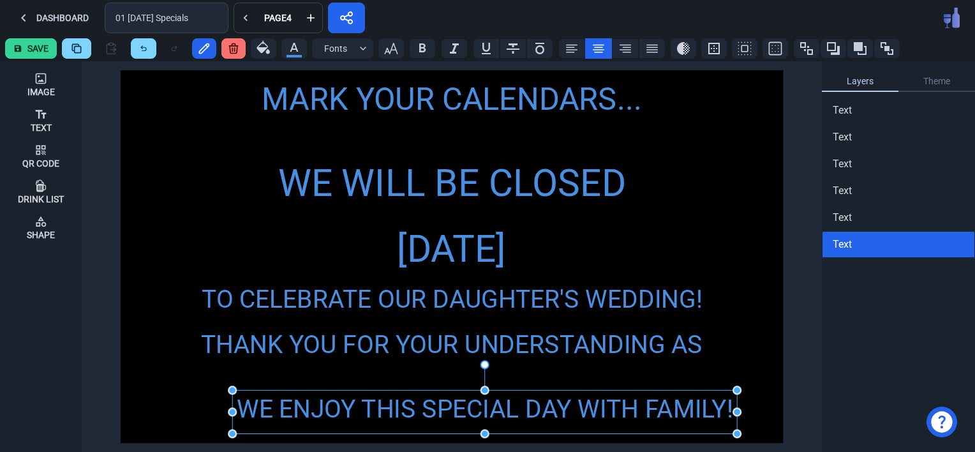
drag, startPoint x: 449, startPoint y: 409, endPoint x: 392, endPoint y: 413, distance: 56.9
click at [392, 413] on div "WE ENJOY THIS SPECIAL DAY WITH FAMILY!" at bounding box center [484, 408] width 505 height 37
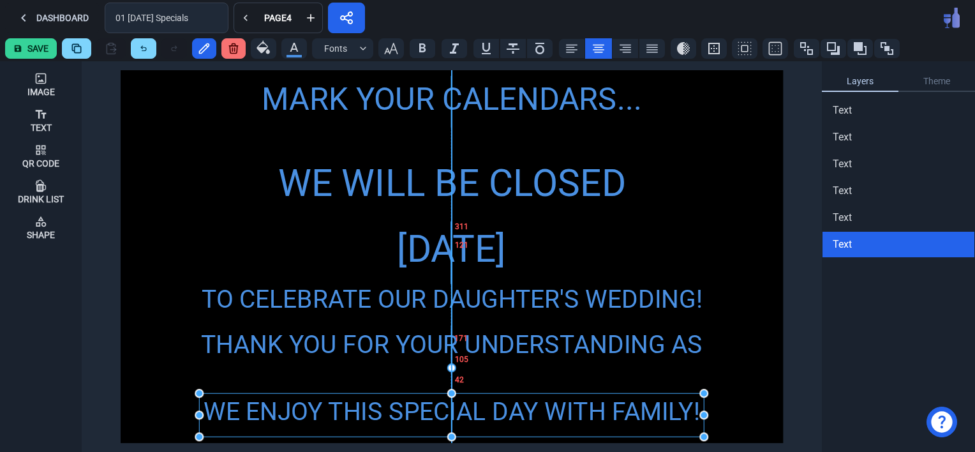
drag, startPoint x: 519, startPoint y: 403, endPoint x: 489, endPoint y: 406, distance: 30.8
click at [489, 406] on div "WE ENJOY THIS SPECIAL DAY WITH FAMILY!" at bounding box center [451, 411] width 505 height 37
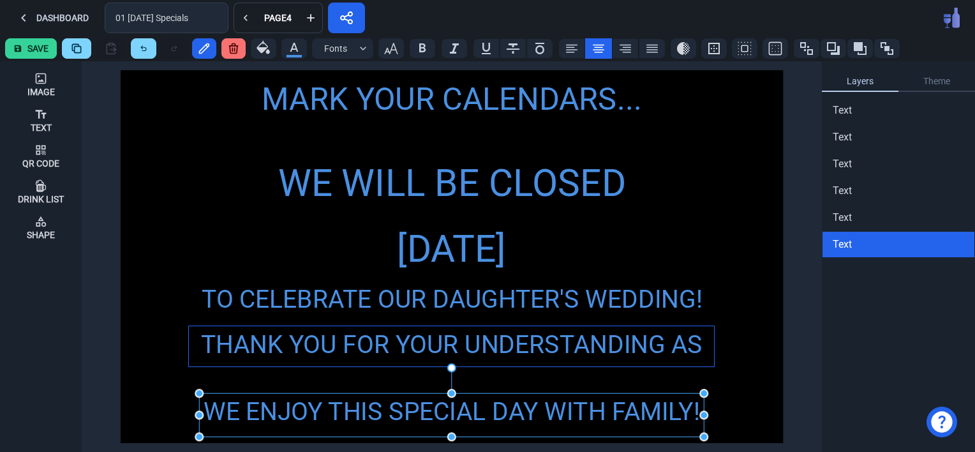
click at [482, 345] on div "THANK YOU FOR YOUR UNDERSTANDING AS" at bounding box center [451, 344] width 525 height 37
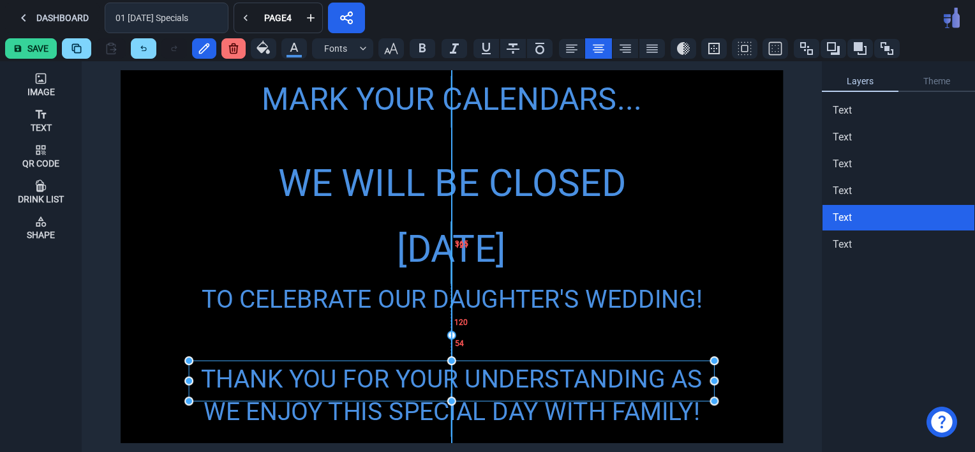
drag, startPoint x: 485, startPoint y: 342, endPoint x: 486, endPoint y: 376, distance: 34.5
click at [486, 376] on div "THANK YOU FOR YOUR UNDERSTANDING AS" at bounding box center [451, 378] width 525 height 37
click at [720, 327] on div "MARK YOUR CALENDARS... WE WILL BE CLOSED [DATE] TO CELEBRATE OUR DAUGHTER'S WED…" at bounding box center [452, 256] width 662 height 373
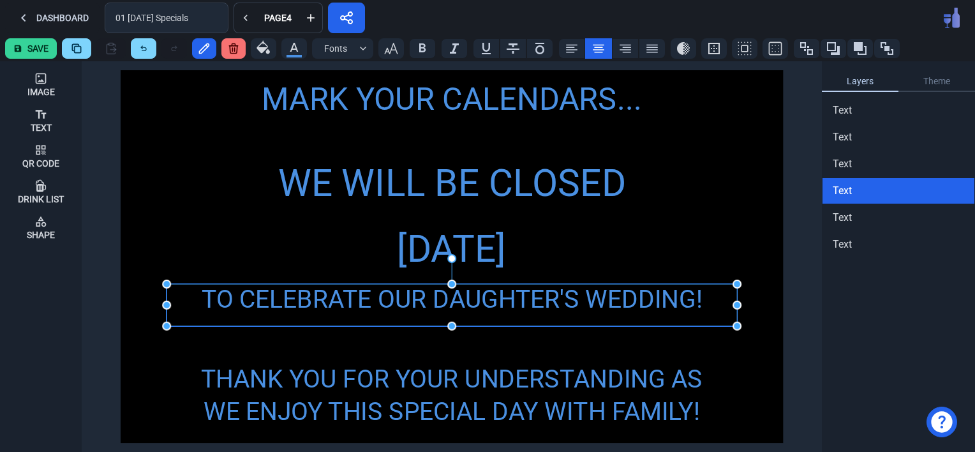
click at [366, 304] on div "TO CELEBRATE OUR DAUGHTER'S WEDDING!" at bounding box center [452, 305] width 570 height 42
click at [385, 45] on icon "button" at bounding box center [390, 48] width 15 height 15
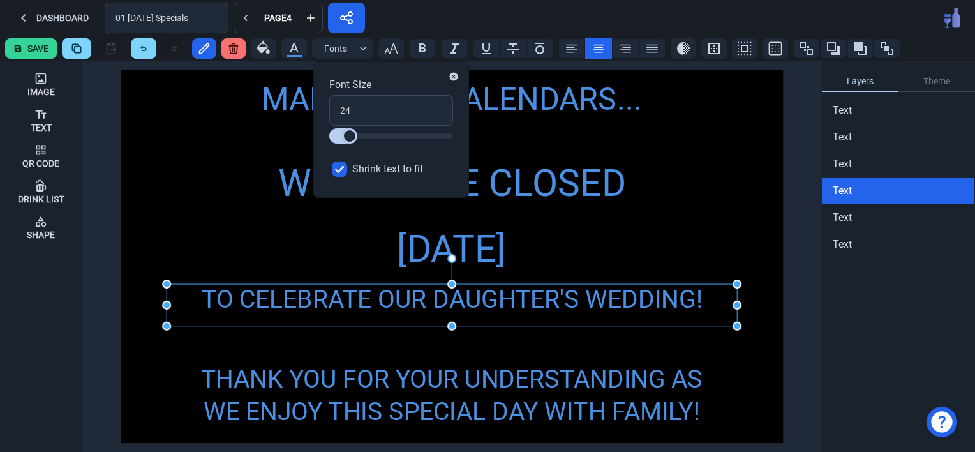
click at [340, 160] on label "Shrink text to fit" at bounding box center [391, 169] width 124 height 26
click at [340, 161] on input "Shrink text to fit" at bounding box center [339, 168] width 15 height 15
checkbox input "false"
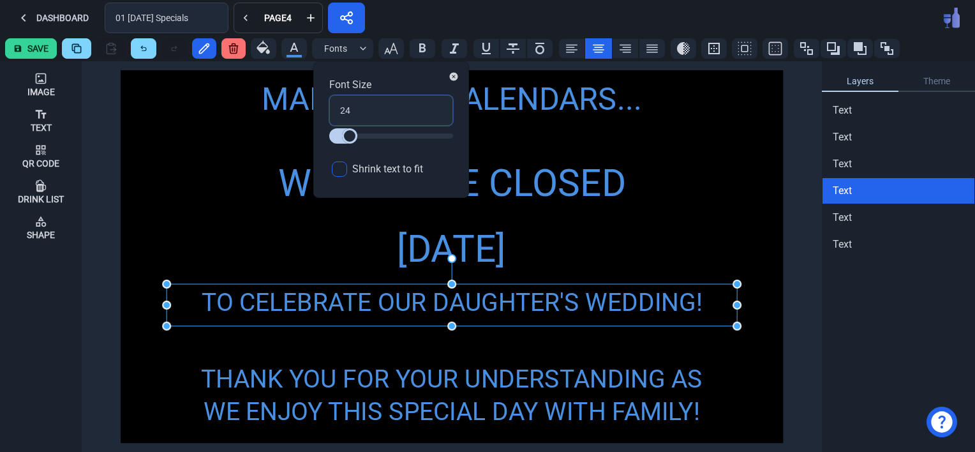
drag, startPoint x: 363, startPoint y: 112, endPoint x: 327, endPoint y: 109, distance: 36.5
click at [327, 109] on div "Font Size 24 Shrink text to fit" at bounding box center [391, 129] width 156 height 137
type input "3"
type input "30"
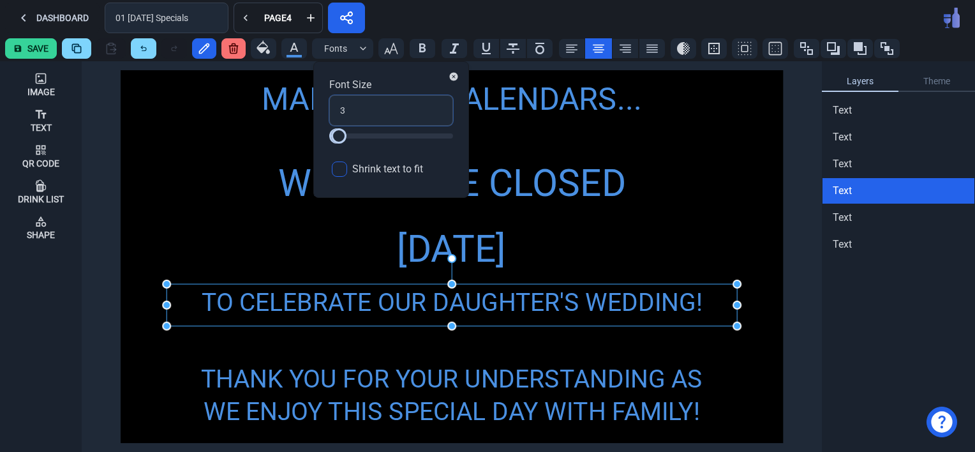
type input "30"
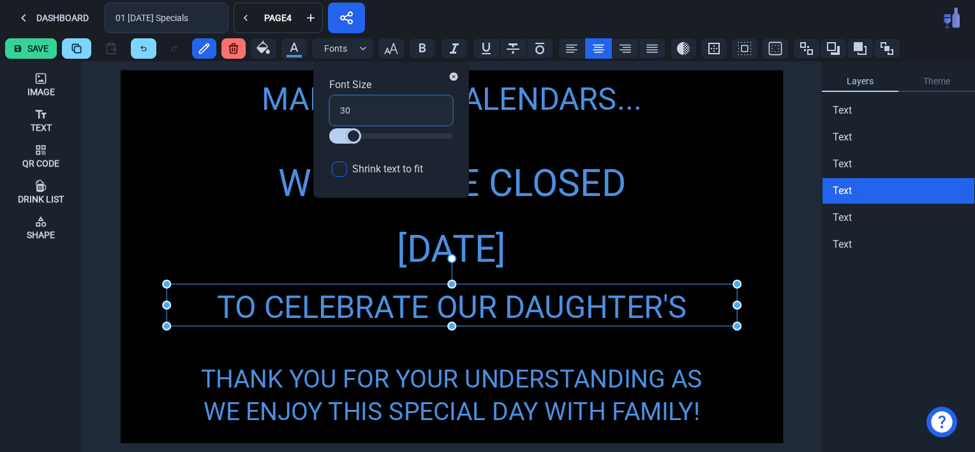
type input "30"
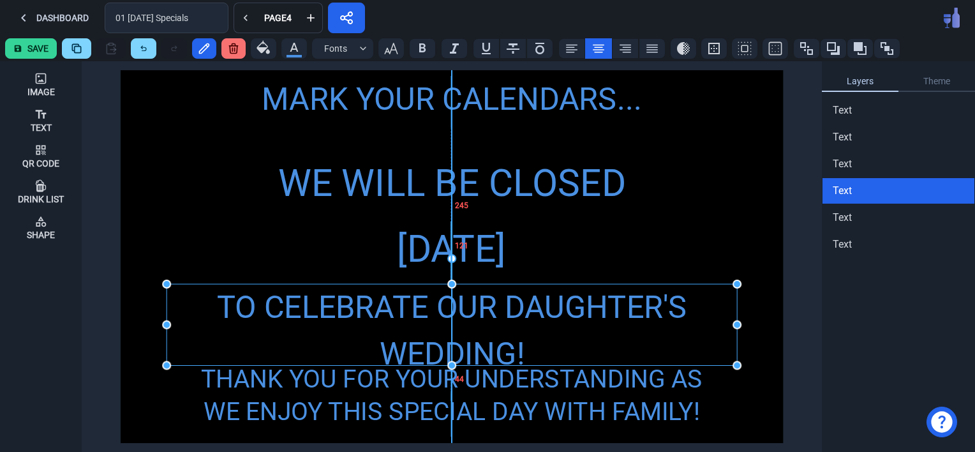
drag, startPoint x: 449, startPoint y: 325, endPoint x: 452, endPoint y: 365, distance: 39.7
click at [402, 311] on div "TO CELEBRATE OUR DAUGHTER'S WEDDING!" at bounding box center [452, 330] width 570 height 93
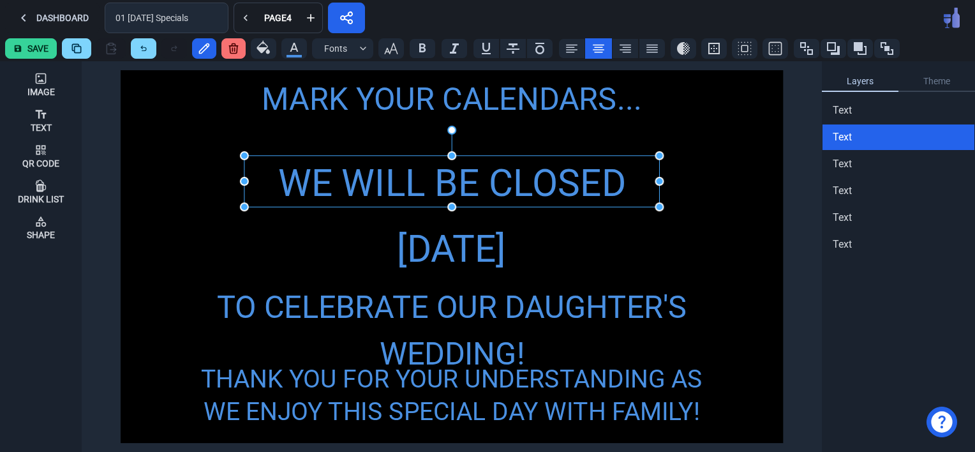
drag, startPoint x: 384, startPoint y: 188, endPoint x: 386, endPoint y: 218, distance: 30.7
click at [386, 218] on div "MARK YOUR CALENDARS... WE WILL BE CLOSED [DATE] TO CELEBRATE OUR DAUGHTER'S WED…" at bounding box center [452, 256] width 662 height 373
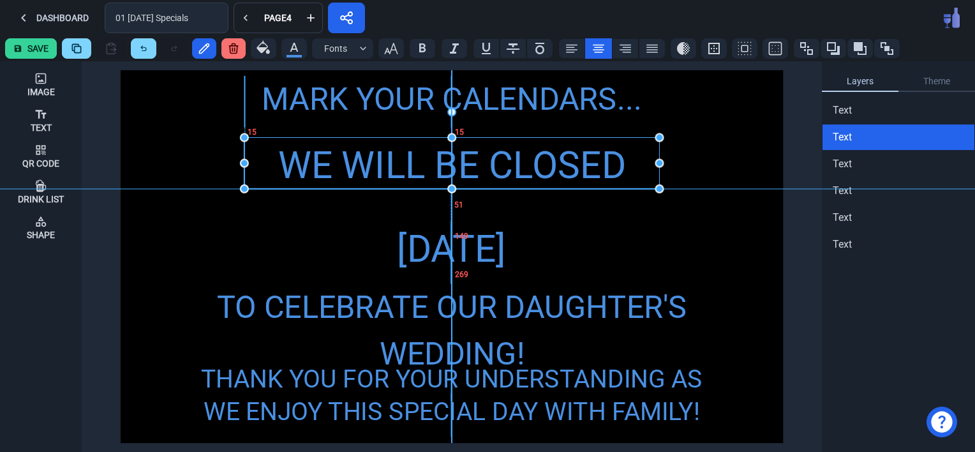
drag, startPoint x: 410, startPoint y: 189, endPoint x: 410, endPoint y: 173, distance: 16.0
click at [410, 173] on div "WE WILL BE CLOSED" at bounding box center [451, 165] width 415 height 56
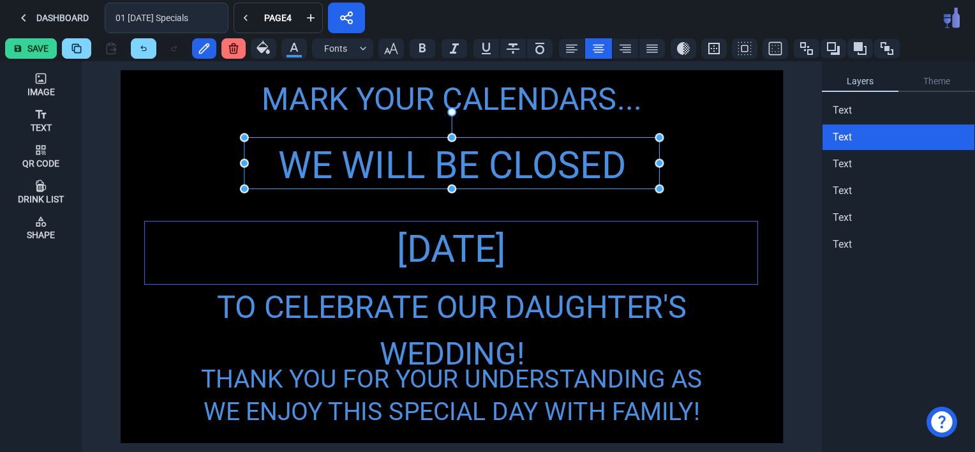
click at [417, 246] on div "[DATE]" at bounding box center [451, 249] width 612 height 56
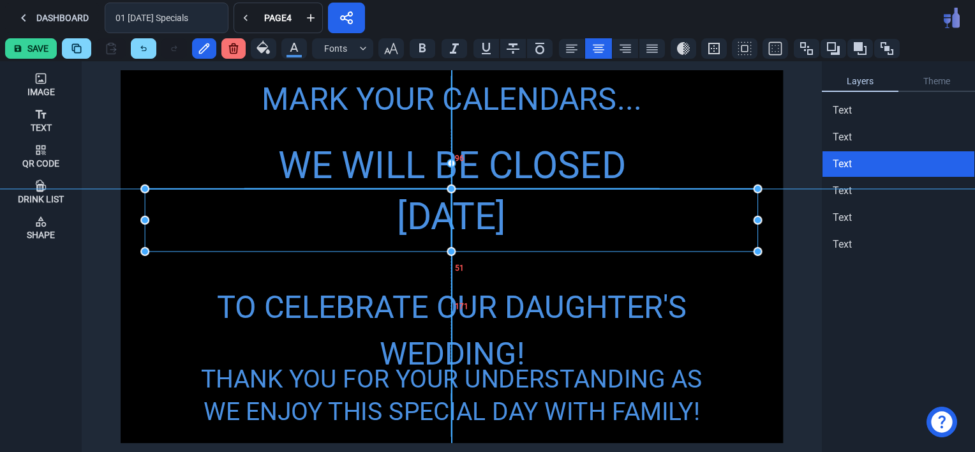
drag, startPoint x: 392, startPoint y: 260, endPoint x: 393, endPoint y: 227, distance: 33.2
click at [393, 227] on div "[DATE]" at bounding box center [451, 217] width 612 height 56
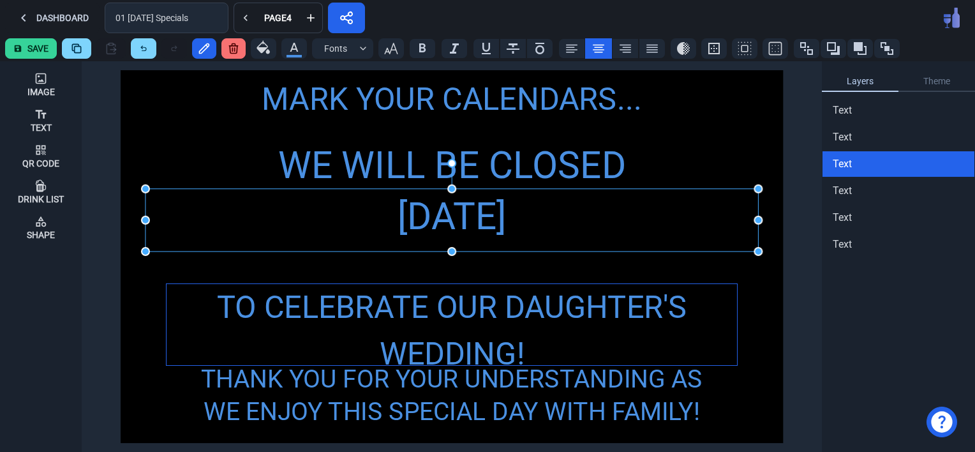
click at [415, 307] on div "TO CELEBRATE OUR DAUGHTER'S WEDDING!" at bounding box center [452, 330] width 570 height 93
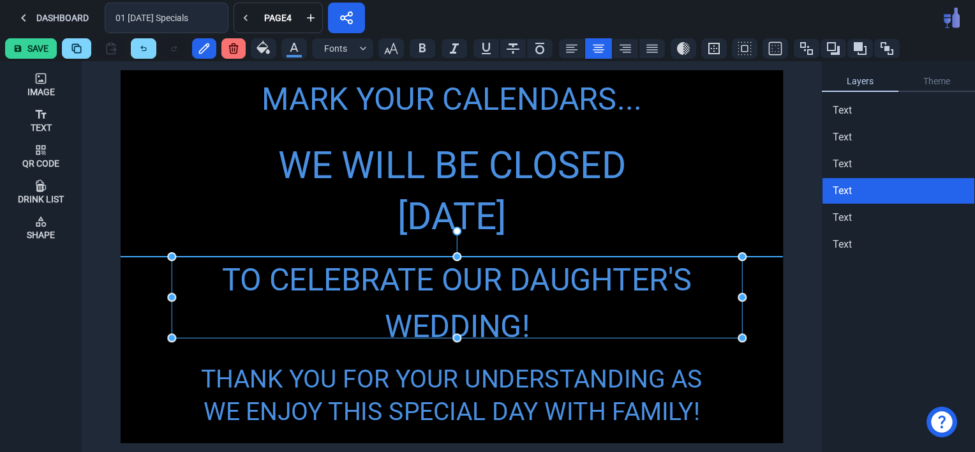
drag, startPoint x: 413, startPoint y: 308, endPoint x: 419, endPoint y: 280, distance: 28.5
click at [419, 280] on div "TO CELEBRATE OUR DAUGHTER'S WEDDING!" at bounding box center [457, 302] width 570 height 93
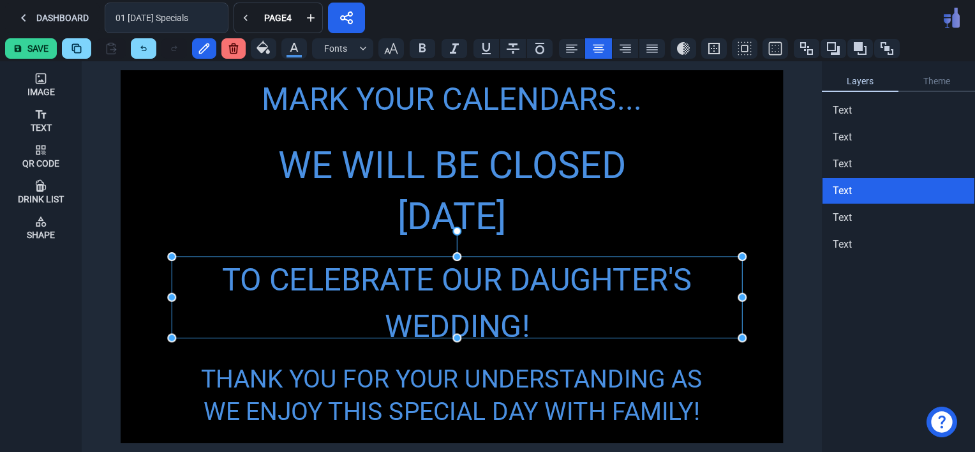
click at [152, 393] on div "MARK YOUR CALENDARS... WE WILL BE CLOSED [DATE] TO CELEBRATE OUR DAUGHTER'S WED…" at bounding box center [452, 256] width 662 height 373
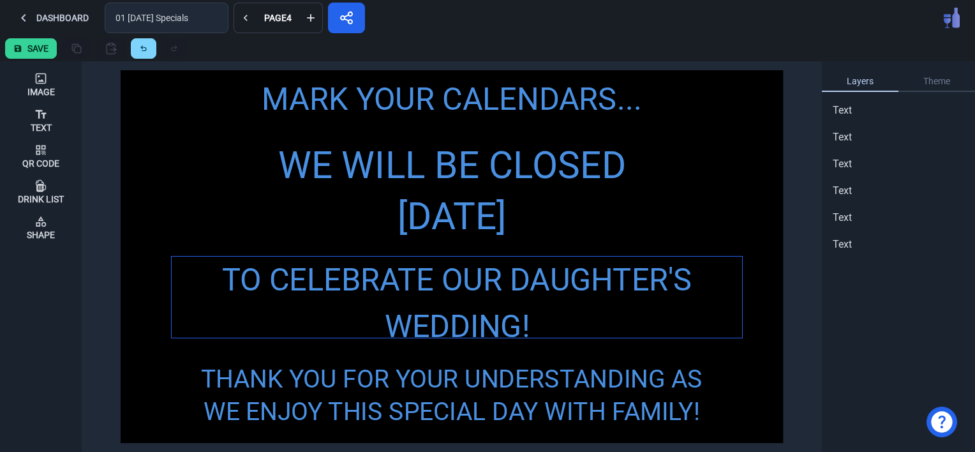
click at [373, 325] on div "TO CELEBRATE OUR DAUGHTER'S WEDDING!" at bounding box center [457, 302] width 570 height 93
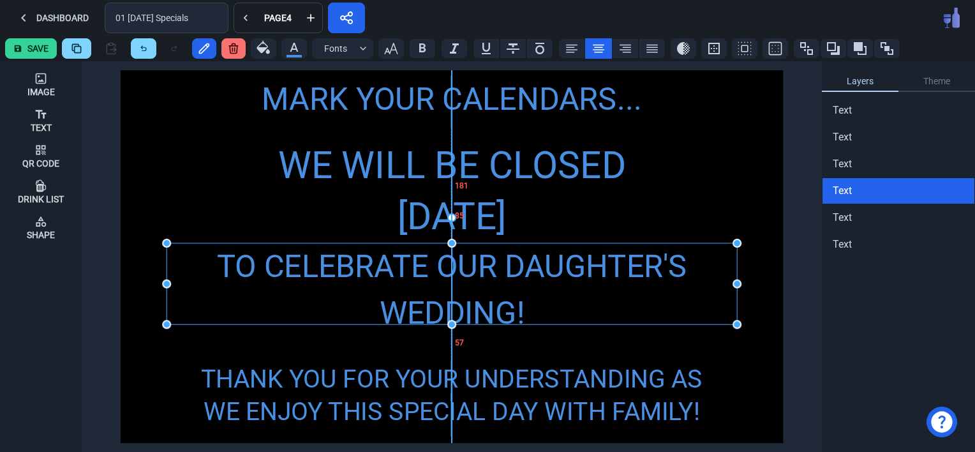
drag, startPoint x: 413, startPoint y: 286, endPoint x: 408, endPoint y: 273, distance: 14.1
click at [408, 273] on div "TO CELEBRATE OUR DAUGHTER'S WEDDING!" at bounding box center [452, 289] width 570 height 93
click at [413, 378] on div "THANK YOU FOR YOUR UNDERSTANDING AS" at bounding box center [451, 378] width 525 height 37
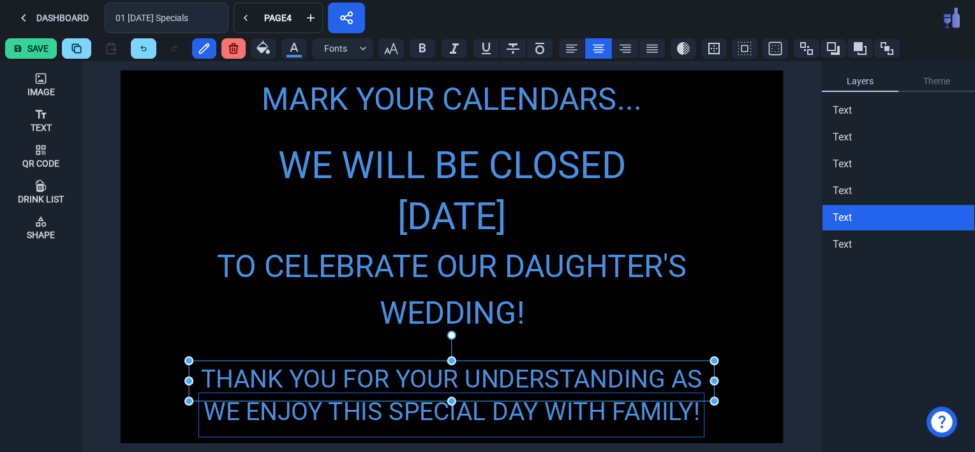
click at [554, 415] on div "WE ENJOY THIS SPECIAL DAY WITH FAMILY!" at bounding box center [451, 411] width 505 height 37
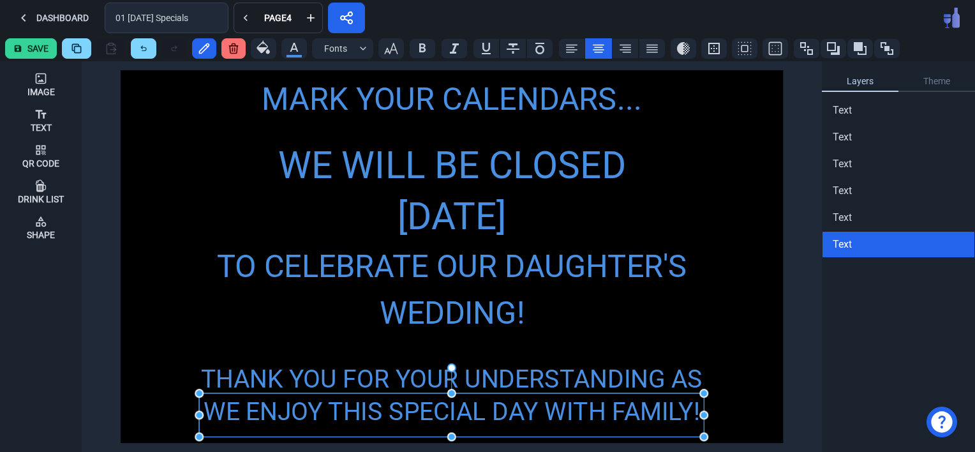
click at [554, 415] on div "WE ENJOY THIS SPECIAL DAY WITH FAMILY!" at bounding box center [451, 411] width 505 height 37
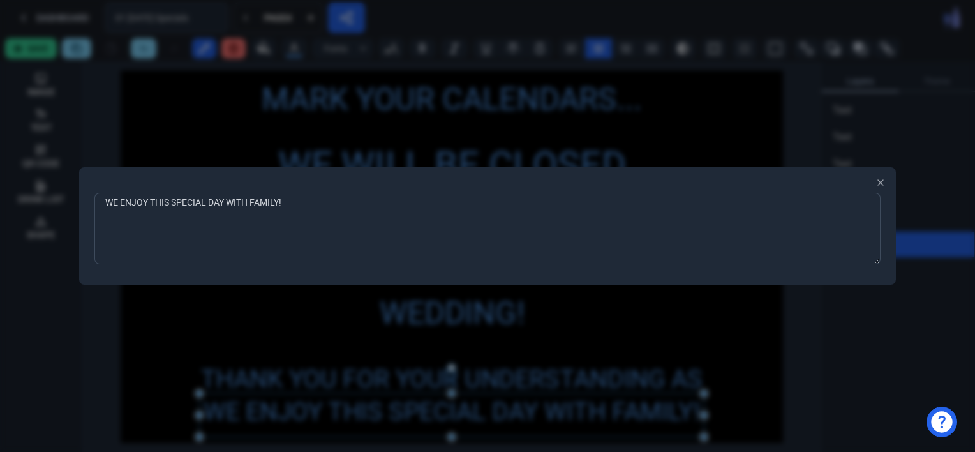
click at [297, 200] on textarea "WE ENJOY THIS SPECIAL DAY WITH FAMILY!" at bounding box center [487, 228] width 786 height 71
type textarea "WE ENJOY THIS SPECIAL DAY!"
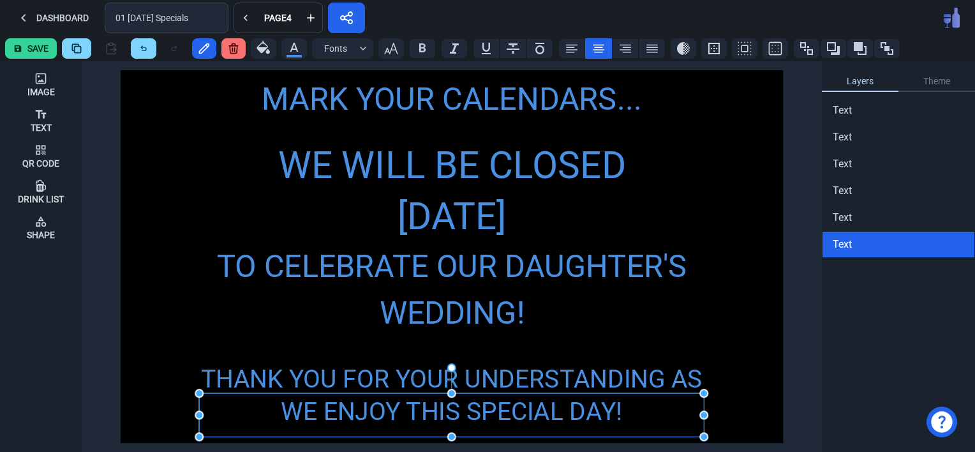
click at [311, 407] on div "WE ENJOY THIS SPECIAL DAY!" at bounding box center [451, 411] width 505 height 37
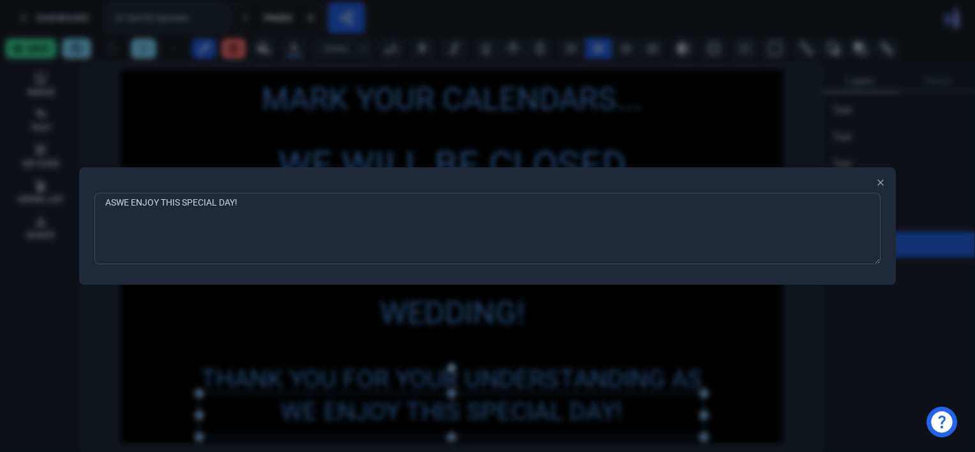
type textarea "AS WE ENJOY THIS SPECIAL DAY!"
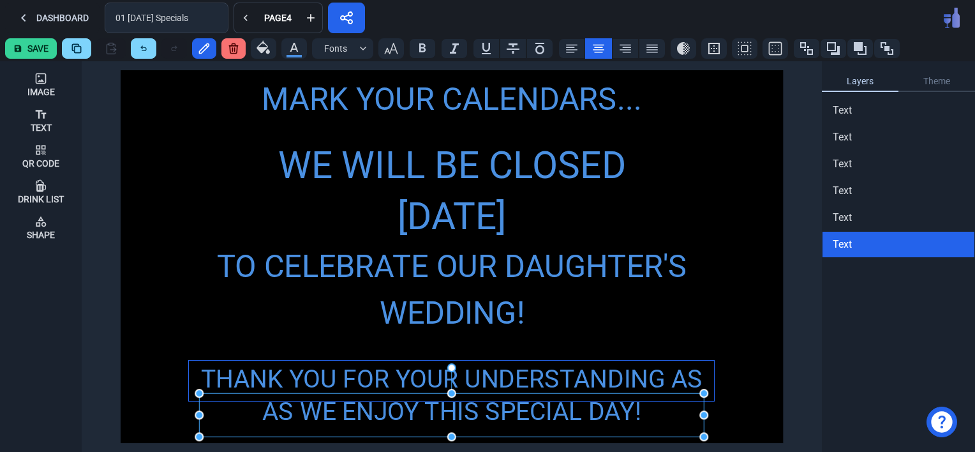
click at [332, 382] on div "THANK YOU FOR YOUR UNDERSTANDING AS" at bounding box center [451, 378] width 525 height 37
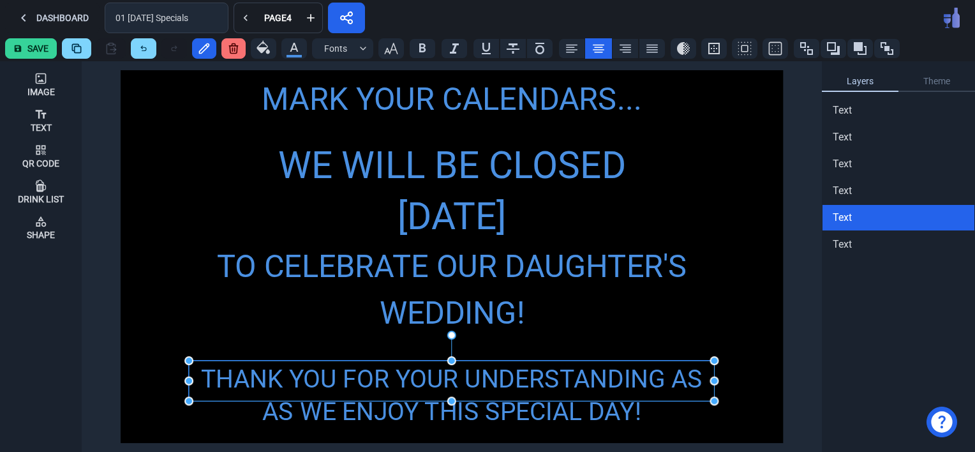
click at [332, 382] on div "THANK YOU FOR YOUR UNDERSTANDING AS" at bounding box center [451, 378] width 525 height 37
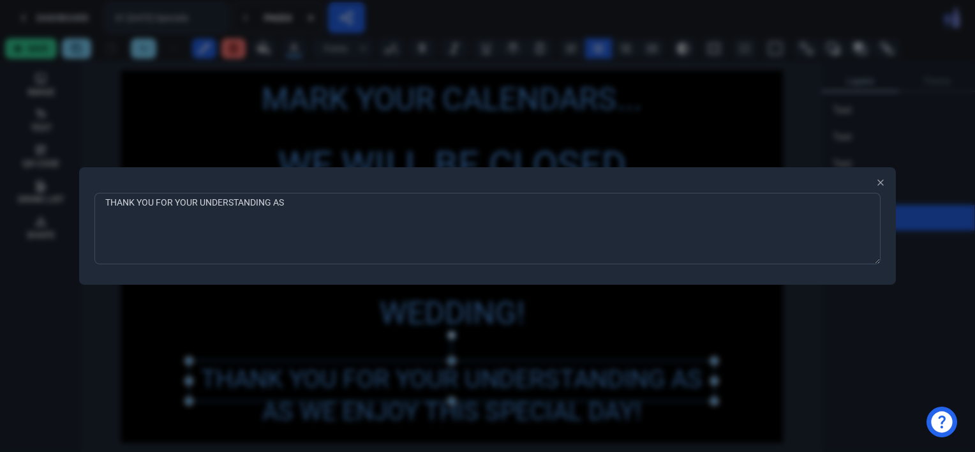
click at [304, 200] on textarea "THANK YOU FOR YOUR UNDERSTANDING AS" at bounding box center [487, 228] width 786 height 71
type textarea "THANK YOU FOR YOUR UNDERSTANDING"
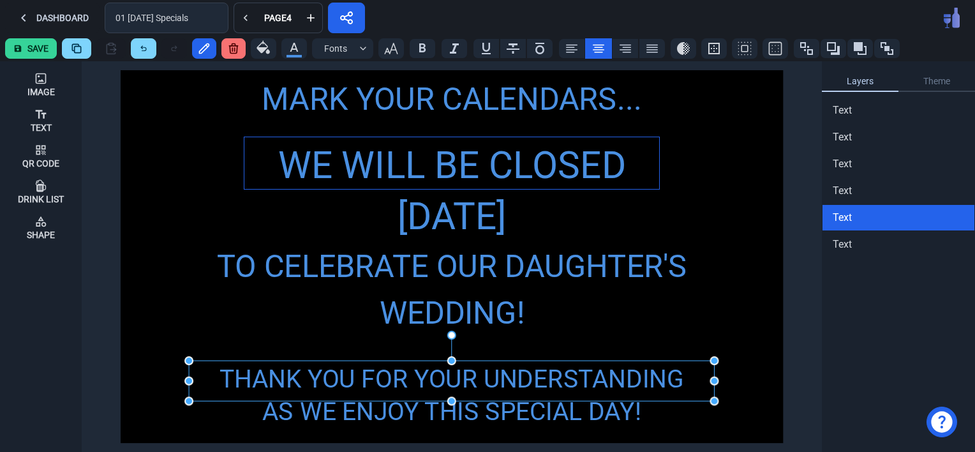
click at [352, 162] on div "WE WILL BE CLOSED" at bounding box center [451, 165] width 415 height 56
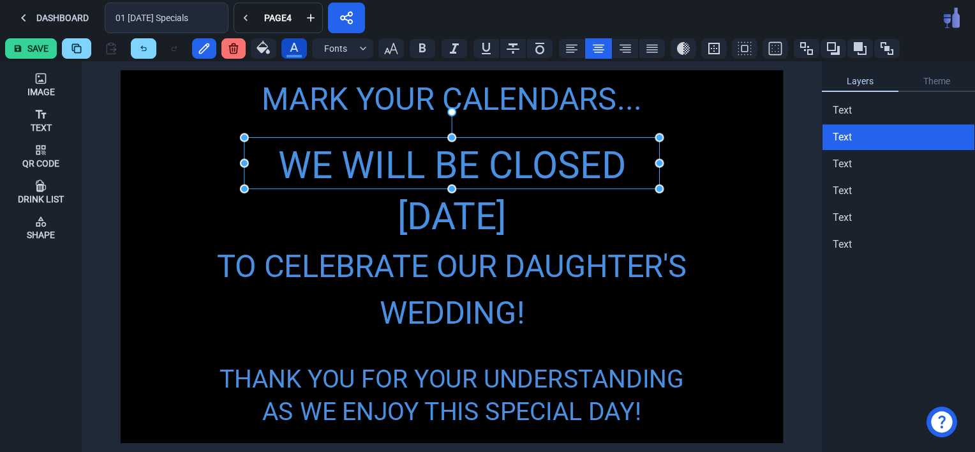
click at [293, 47] on icon "button" at bounding box center [294, 47] width 8 height 9
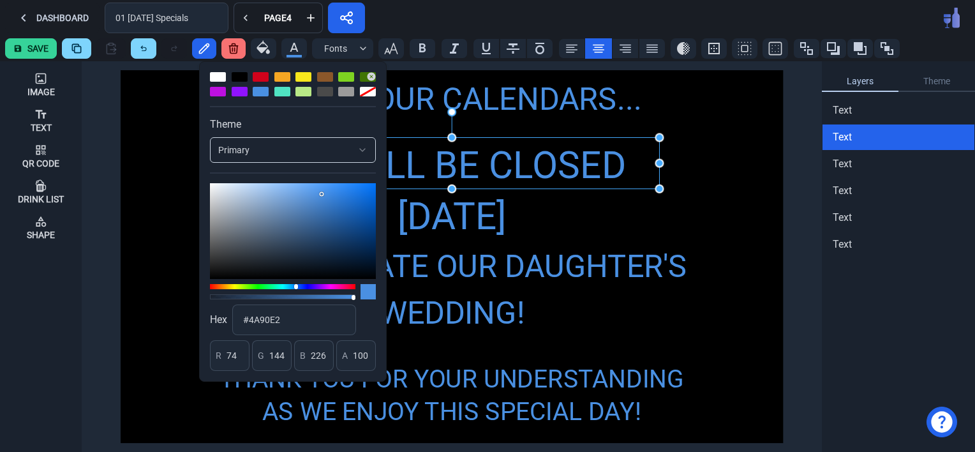
click at [218, 87] on div at bounding box center [218, 92] width 16 height 10
type input "189"
type input "16"
type input "224"
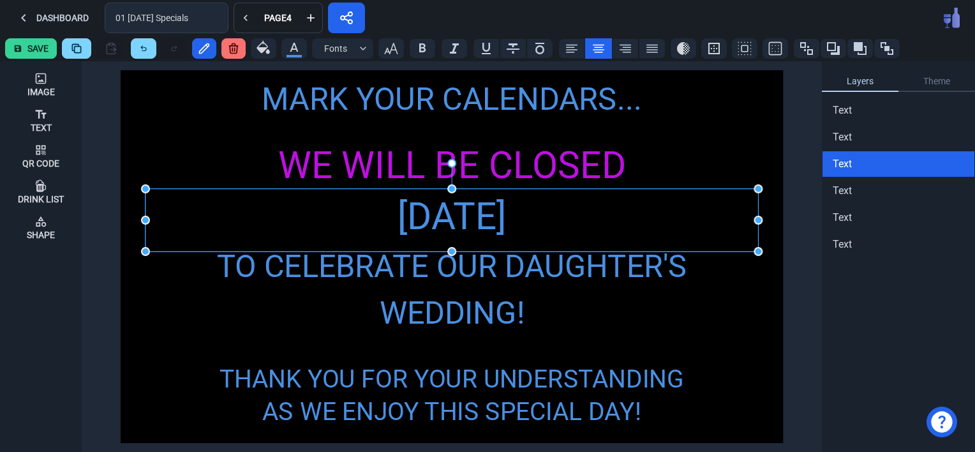
click at [471, 214] on div "[DATE]" at bounding box center [451, 217] width 612 height 56
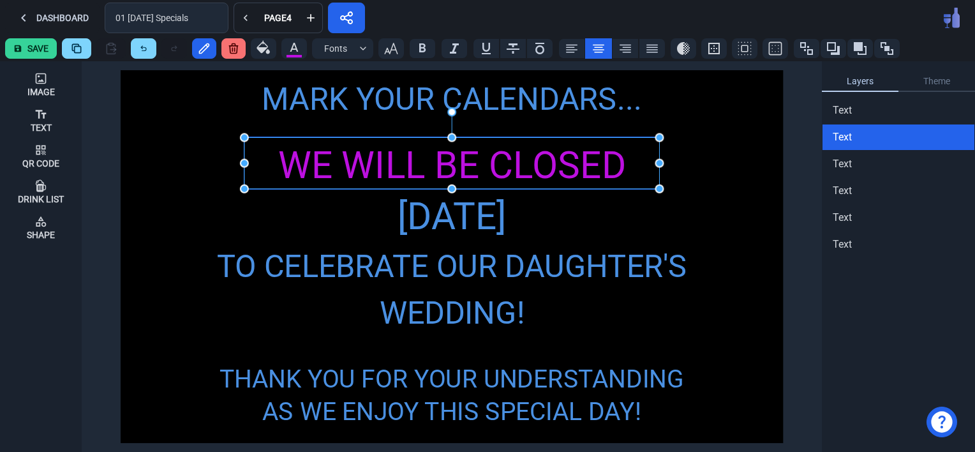
click at [406, 171] on div "WE WILL BE CLOSED" at bounding box center [451, 165] width 415 height 56
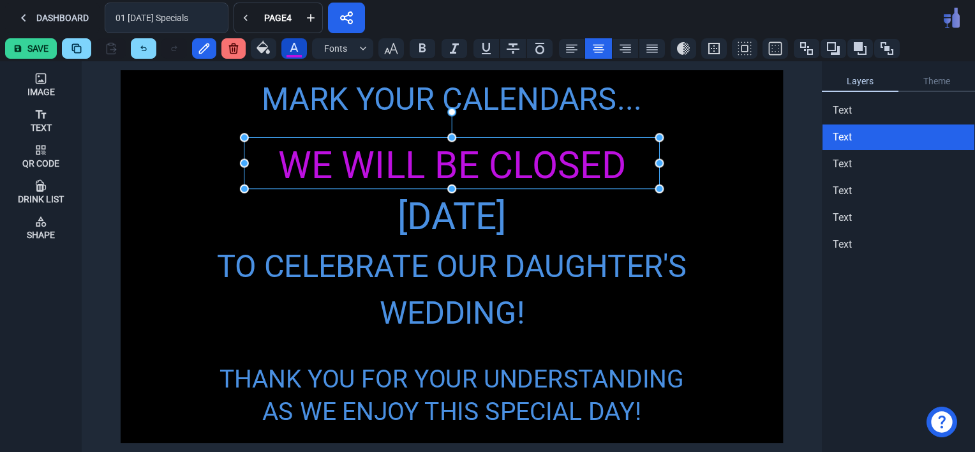
click at [291, 52] on icon "button" at bounding box center [293, 47] width 15 height 15
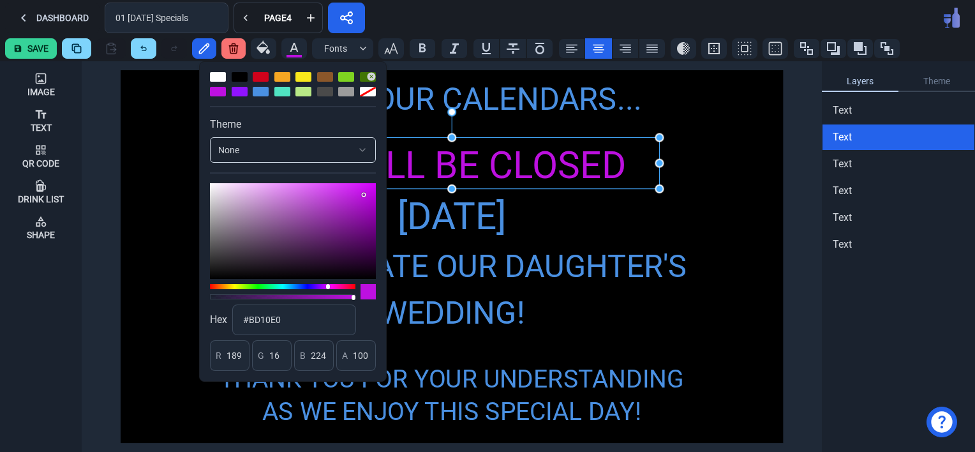
click at [304, 76] on div at bounding box center [303, 77] width 16 height 10
type input "248"
type input "231"
type input "28"
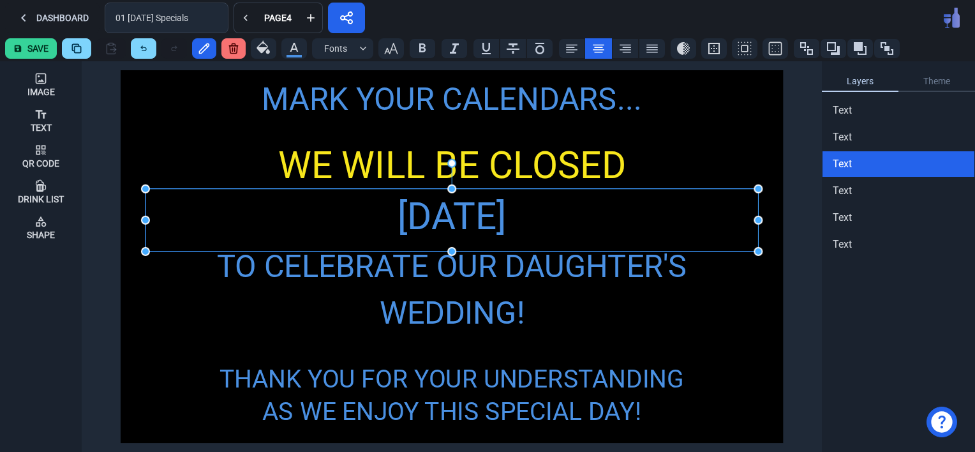
click at [470, 212] on div "[DATE]" at bounding box center [451, 217] width 612 height 56
click at [296, 51] on icon "button" at bounding box center [294, 47] width 8 height 9
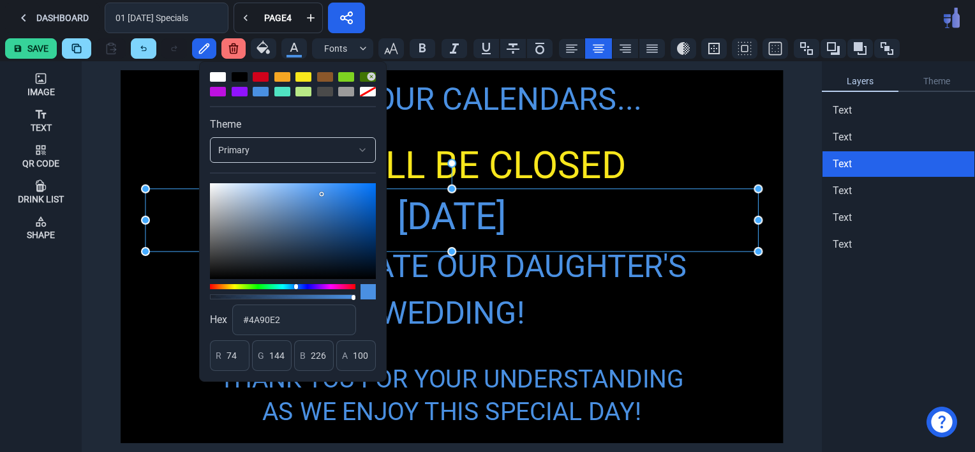
click at [301, 75] on div at bounding box center [303, 77] width 16 height 10
type input "248"
type input "231"
type input "28"
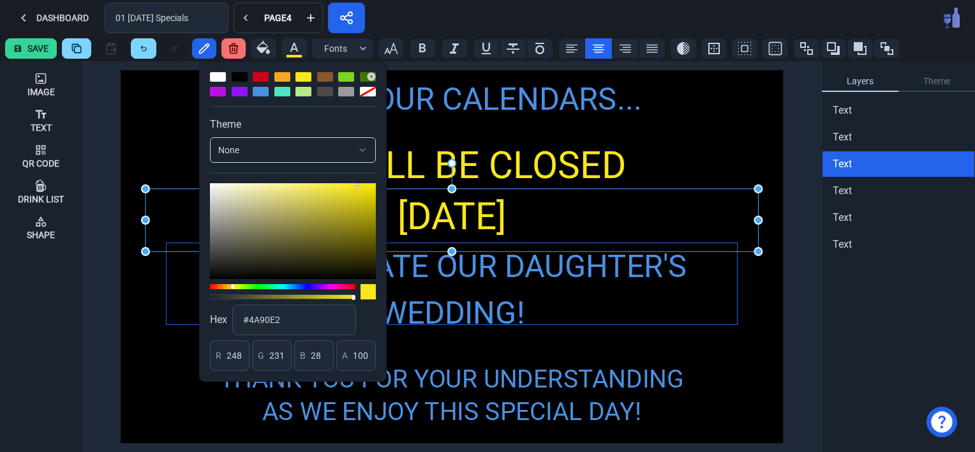
click at [484, 265] on div "TO CELEBRATE OUR DAUGHTER'S WEDDING!" at bounding box center [452, 289] width 570 height 93
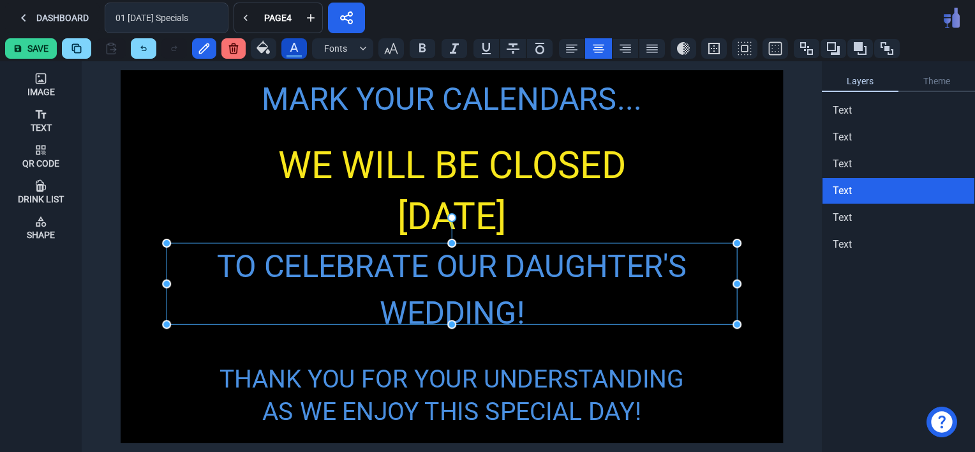
click at [291, 51] on icon "button" at bounding box center [293, 47] width 15 height 15
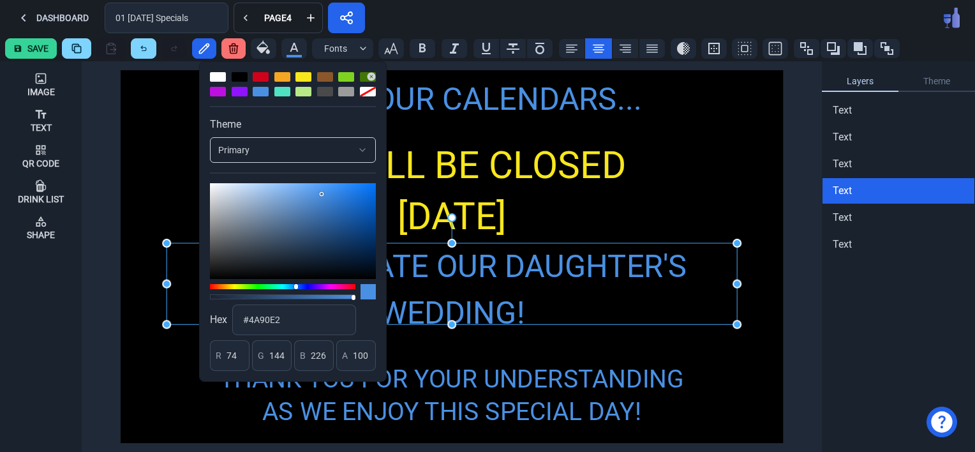
click at [301, 73] on div at bounding box center [303, 77] width 16 height 10
type input "248"
type input "231"
type input "28"
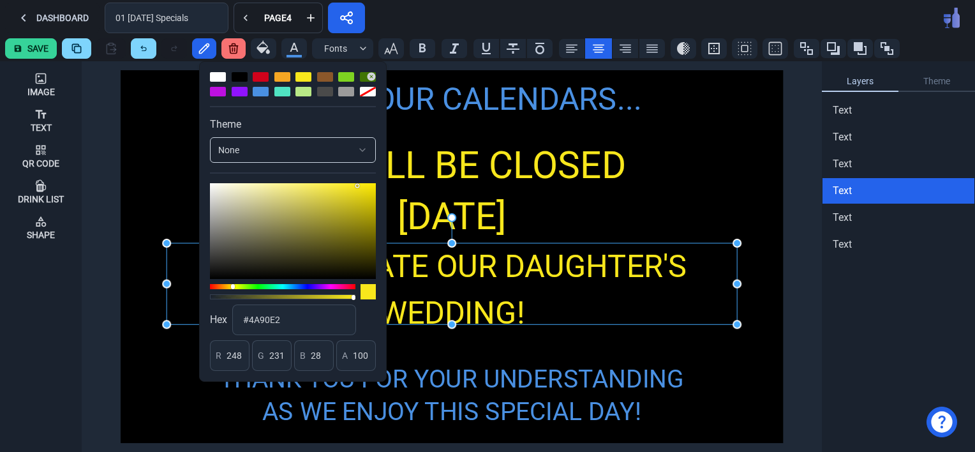
click at [301, 73] on div at bounding box center [303, 77] width 16 height 10
click at [557, 367] on div "THANK YOU FOR YOUR UNDERSTANDING" at bounding box center [451, 378] width 525 height 37
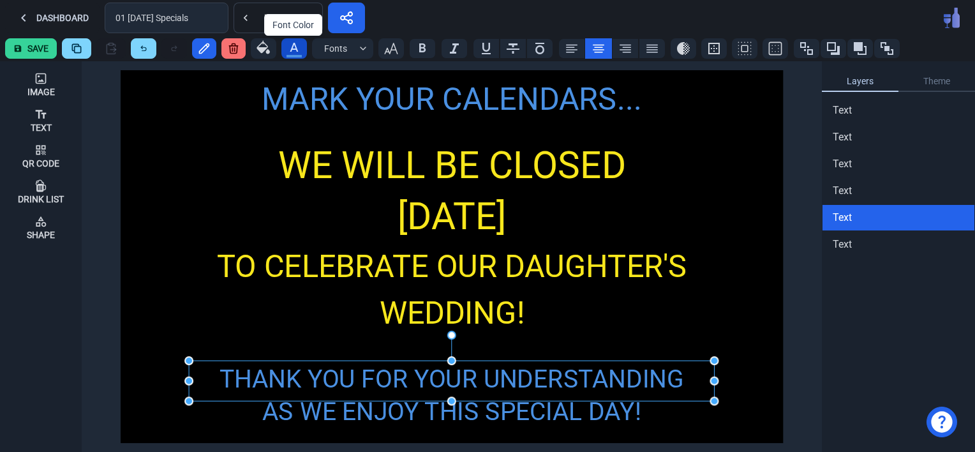
click at [290, 48] on icon "button" at bounding box center [294, 47] width 8 height 9
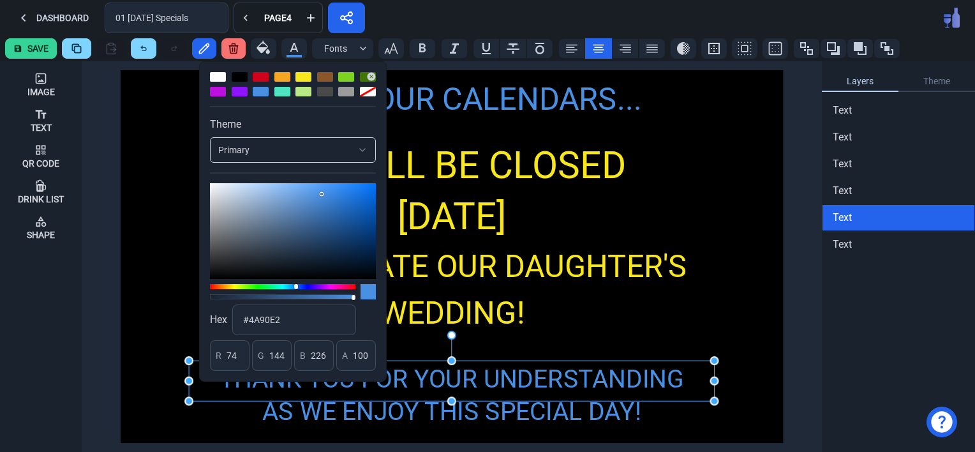
click at [259, 78] on div at bounding box center [261, 77] width 16 height 10
type input "208"
type input "2"
type input "27"
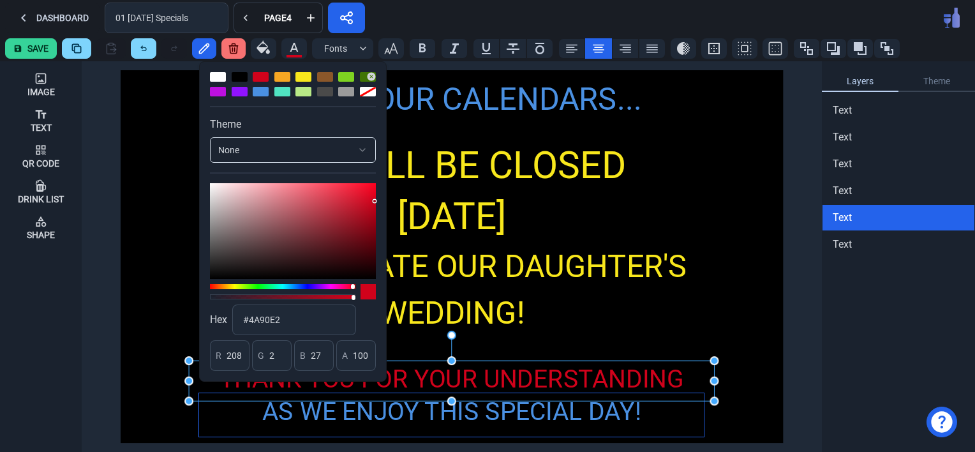
click at [552, 419] on div "AS WE ENJOY THIS SPECIAL DAY!" at bounding box center [451, 411] width 505 height 37
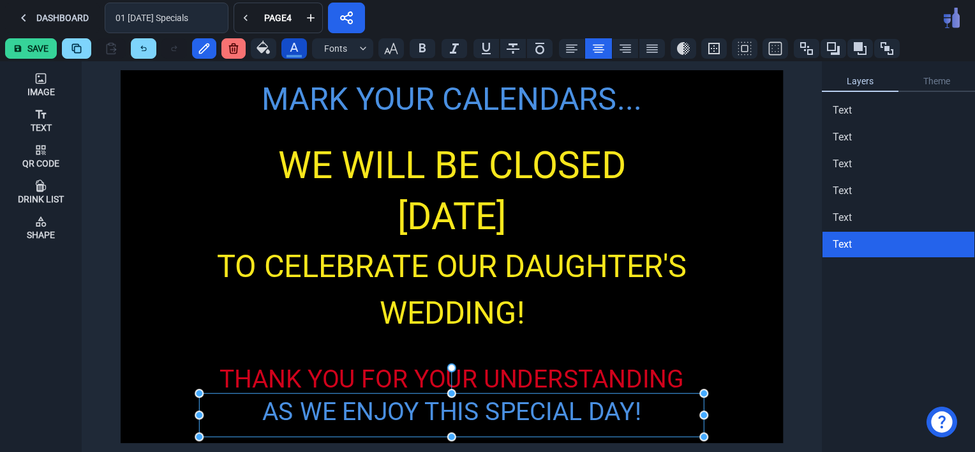
click at [296, 45] on icon "button" at bounding box center [293, 47] width 15 height 15
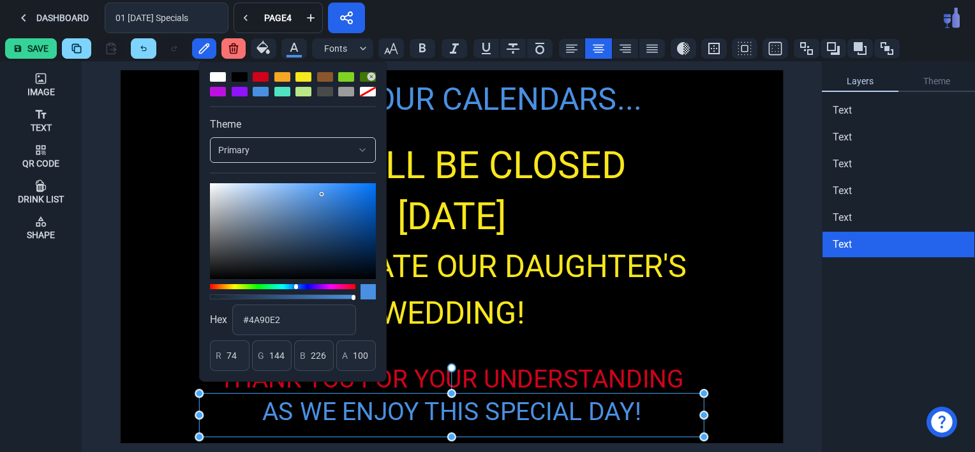
click at [265, 75] on div at bounding box center [261, 77] width 16 height 10
type input "208"
type input "2"
type input "27"
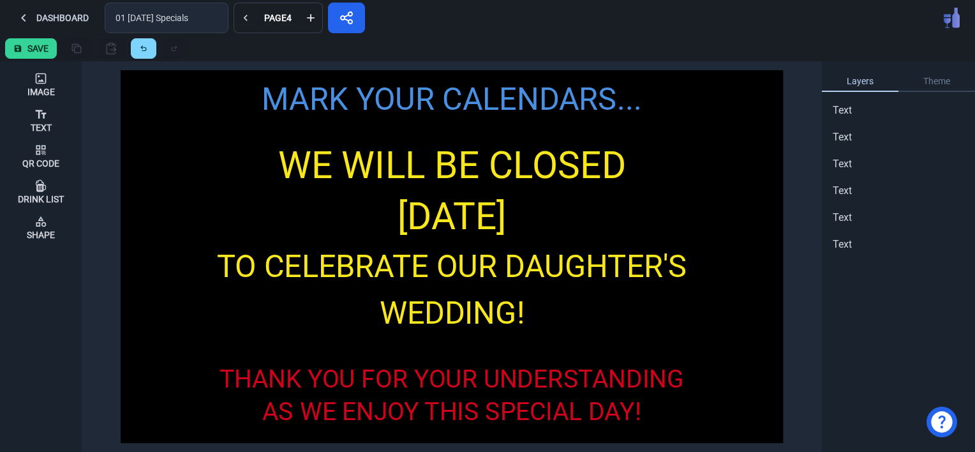
click at [153, 292] on div "MARK YOUR CALENDARS... WE WILL BE CLOSED [DATE] TO CELEBRATE OUR DAUGHTER'S WED…" at bounding box center [452, 256] width 662 height 373
click at [29, 45] on button "Save" at bounding box center [31, 48] width 52 height 20
click at [51, 15] on button "Dashboard" at bounding box center [52, 18] width 94 height 31
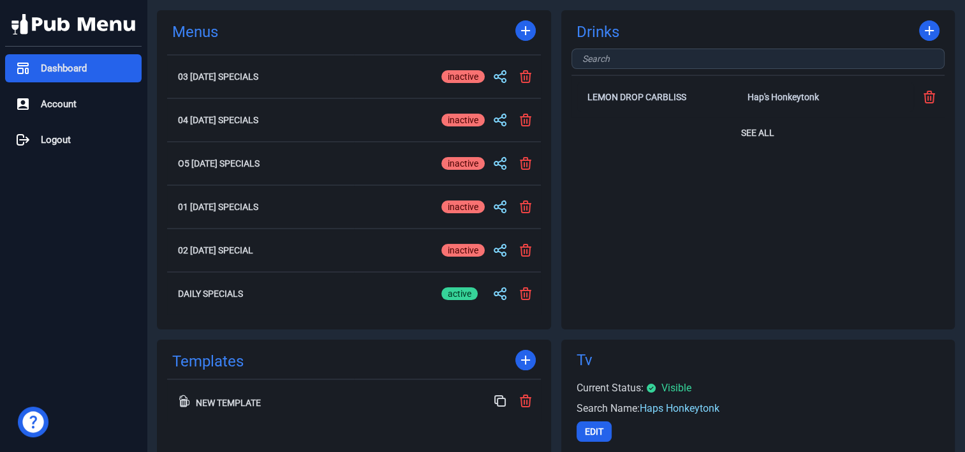
click at [464, 203] on div "active" at bounding box center [460, 206] width 36 height 13
click at [464, 203] on input "active inactive" at bounding box center [463, 206] width 43 height 15
checkbox input "true"
click at [459, 291] on div "inactive" at bounding box center [463, 293] width 43 height 13
click at [459, 291] on input "active inactive" at bounding box center [463, 293] width 43 height 15
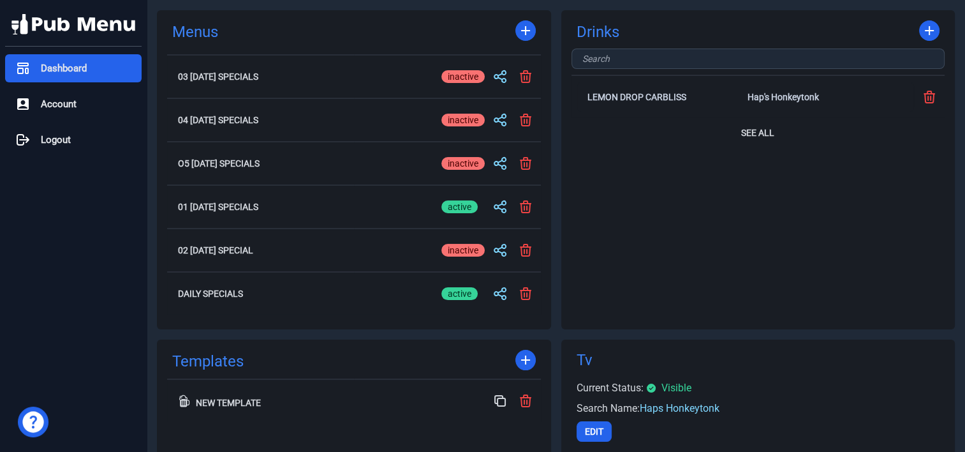
checkbox input "false"
